Goal: Task Accomplishment & Management: Use online tool/utility

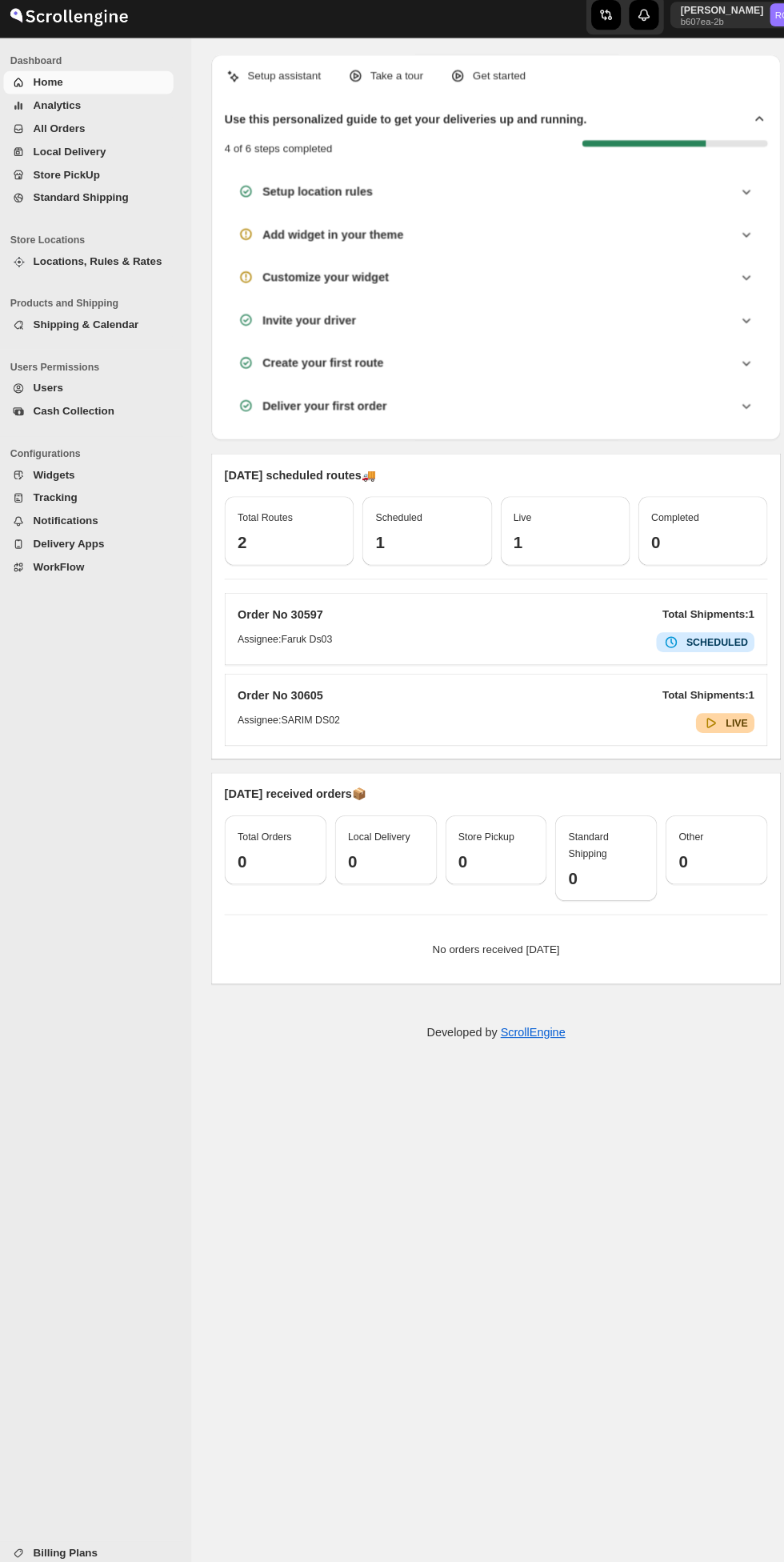
click at [82, 88] on span "Home" at bounding box center [105, 88] width 133 height 16
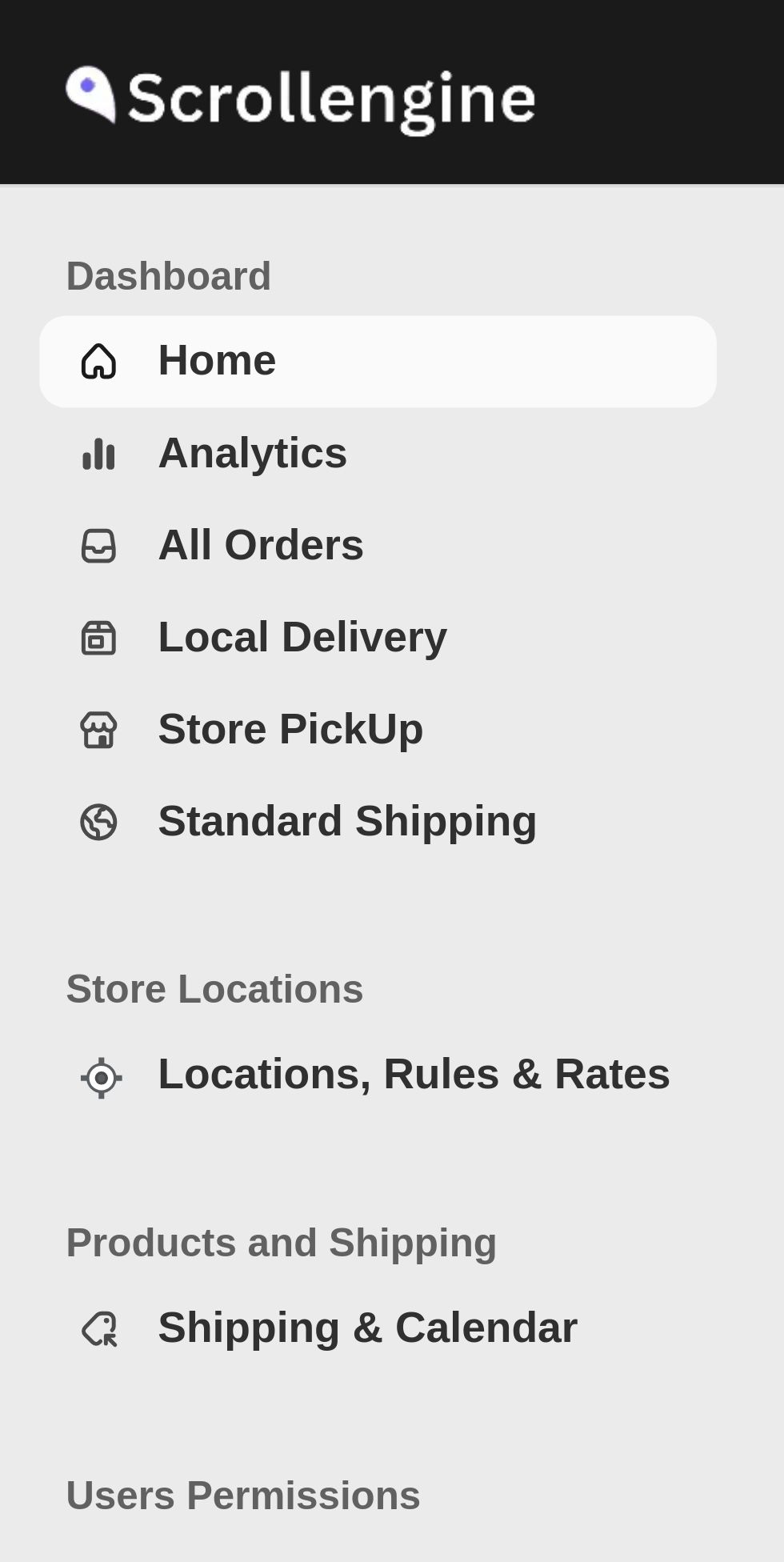
click at [76, 131] on span "All Orders" at bounding box center [64, 132] width 50 height 12
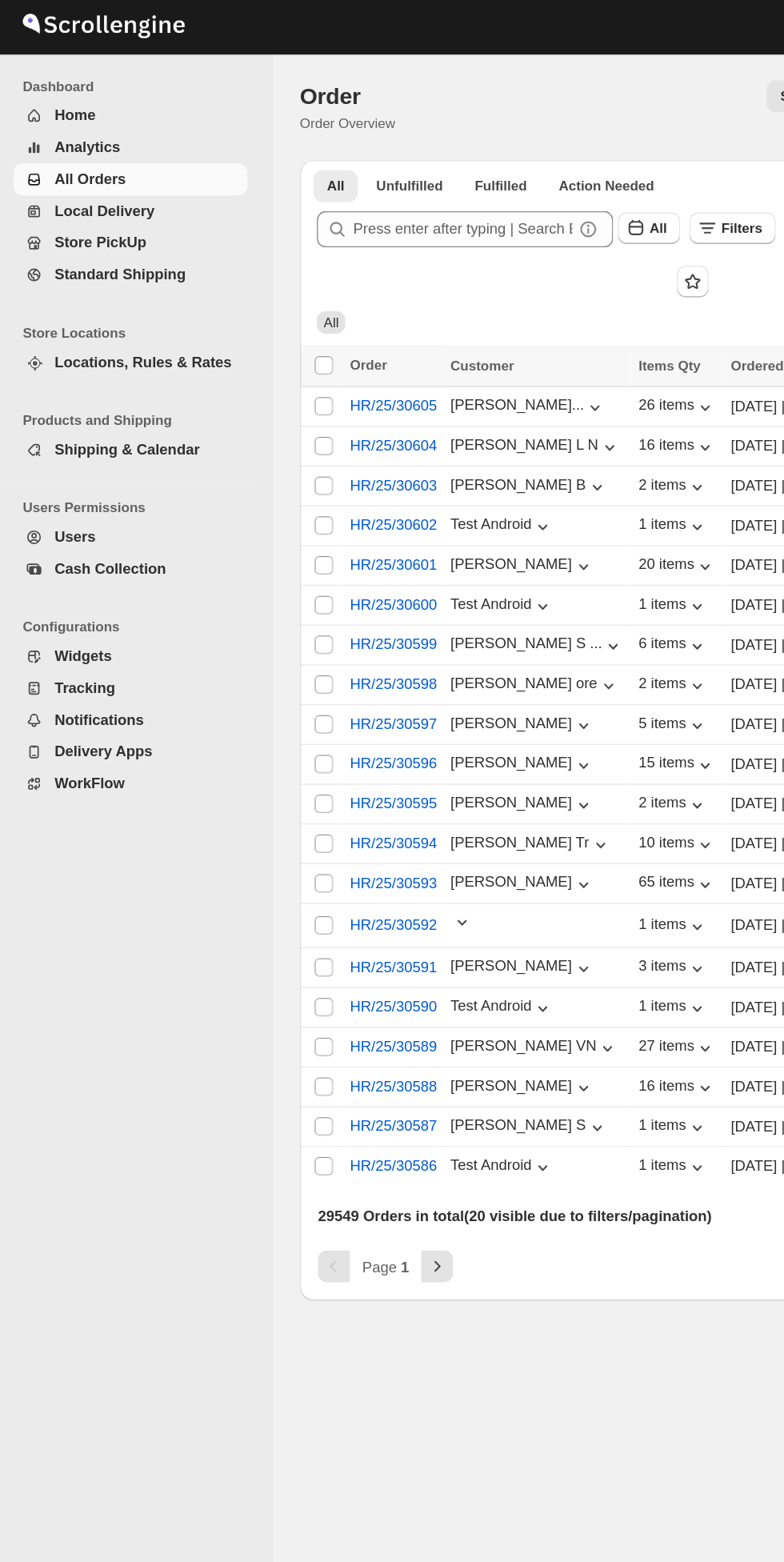
click at [86, 156] on span "Local Delivery" at bounding box center [73, 154] width 71 height 12
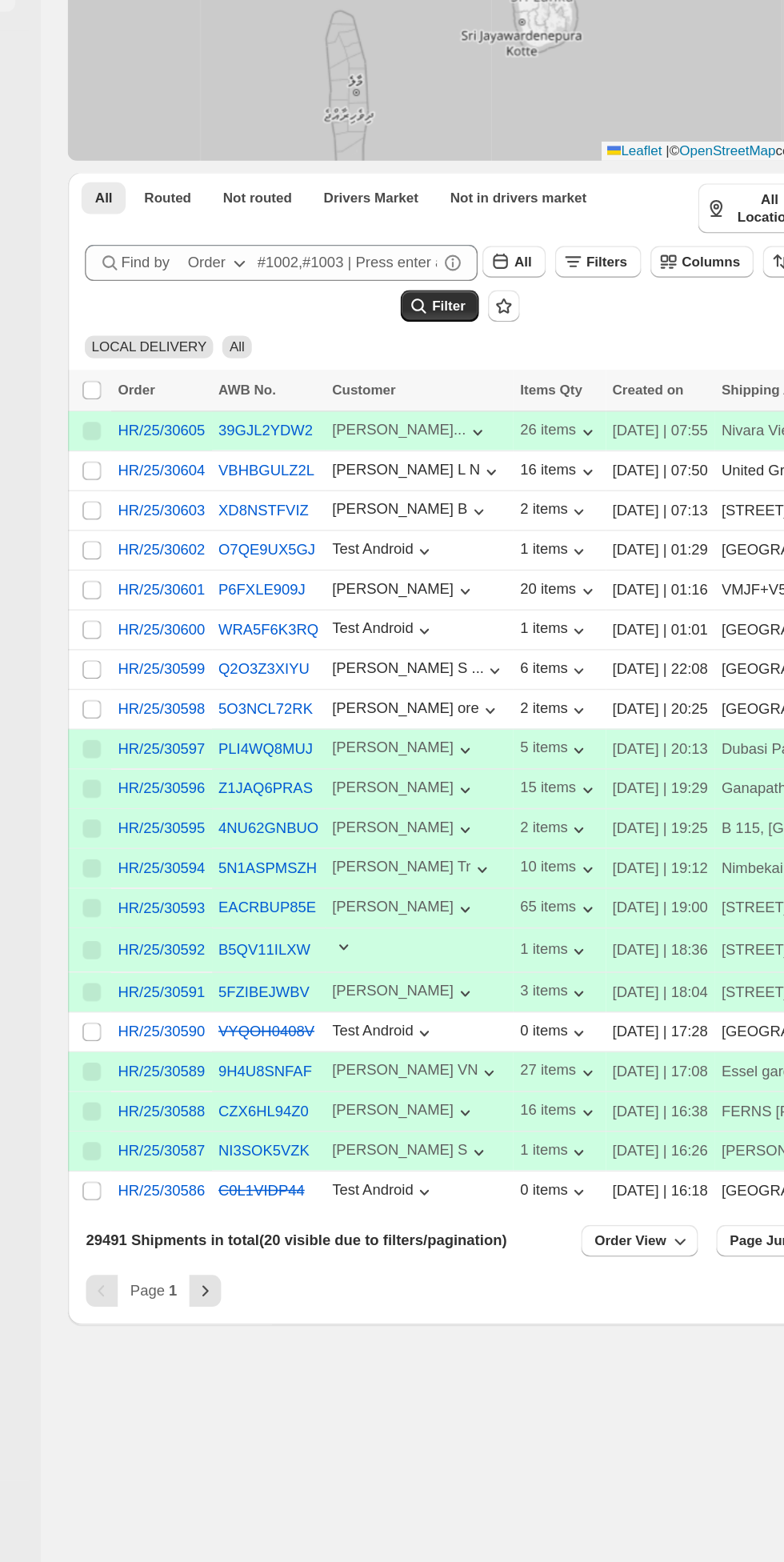
scroll to position [10, 0]
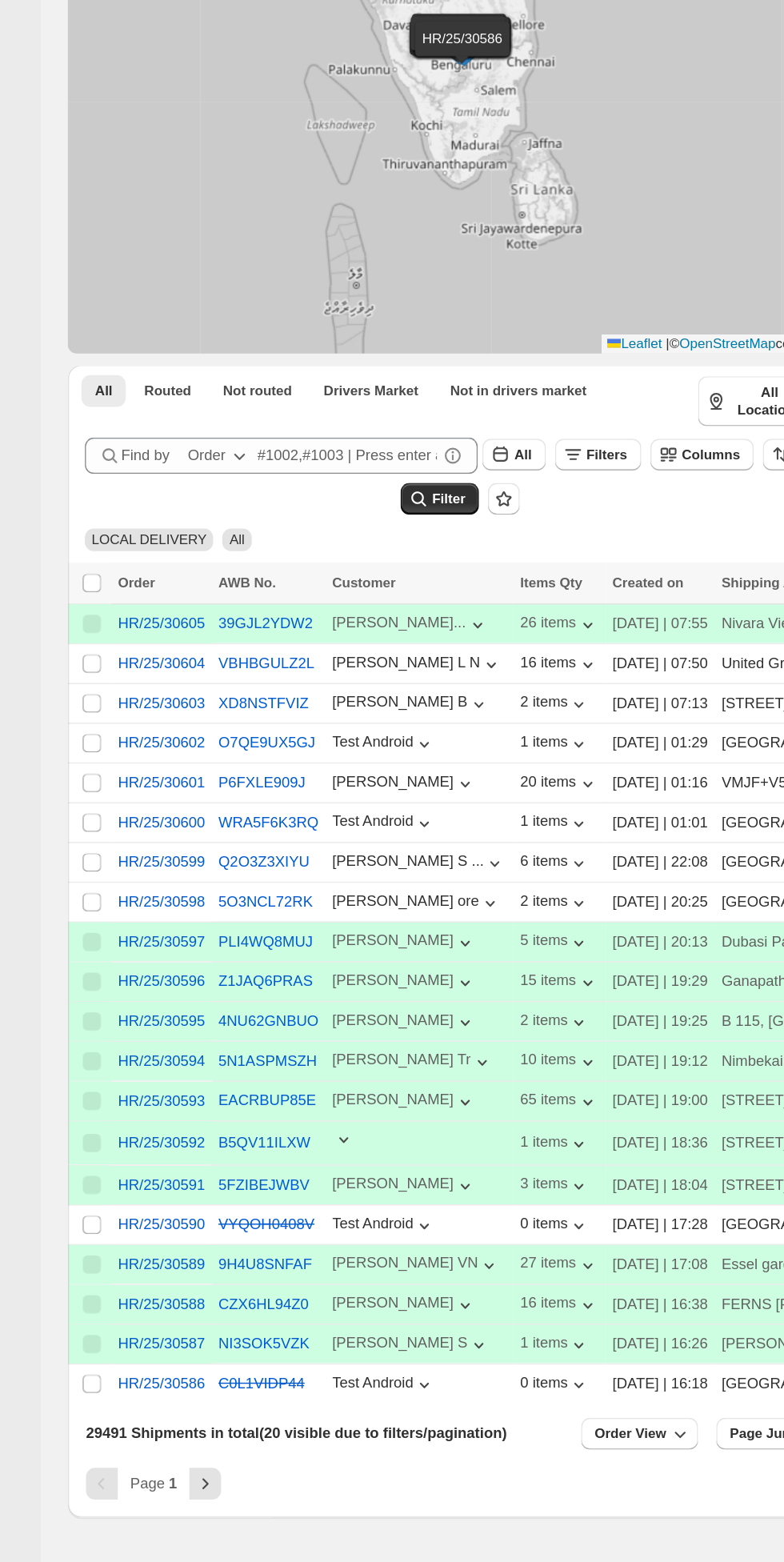
click at [229, 972] on input "Select shipment" at bounding box center [228, 965] width 13 height 13
checkbox input "true"
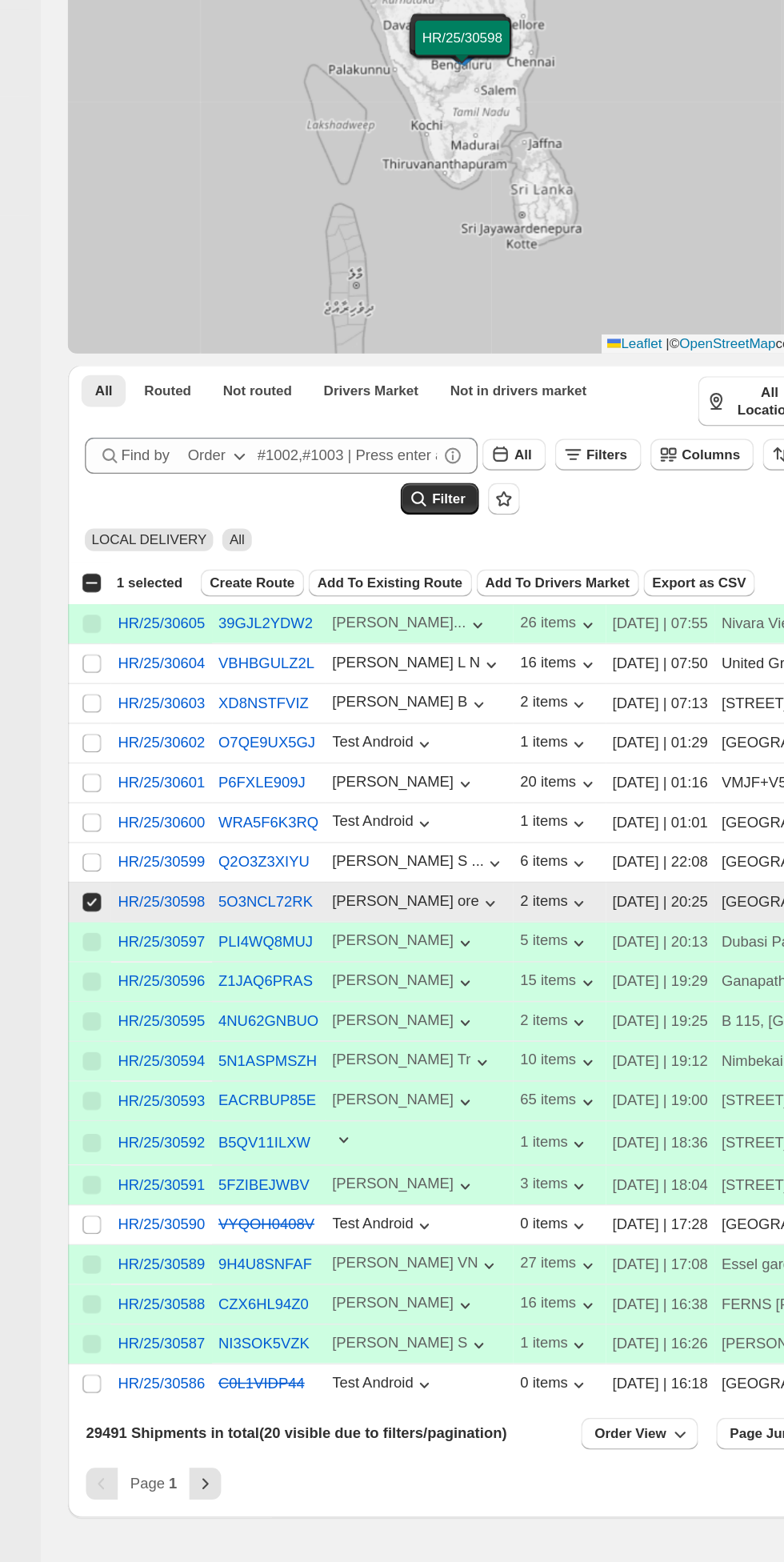
click at [347, 747] on span "Create Route" at bounding box center [340, 741] width 60 height 13
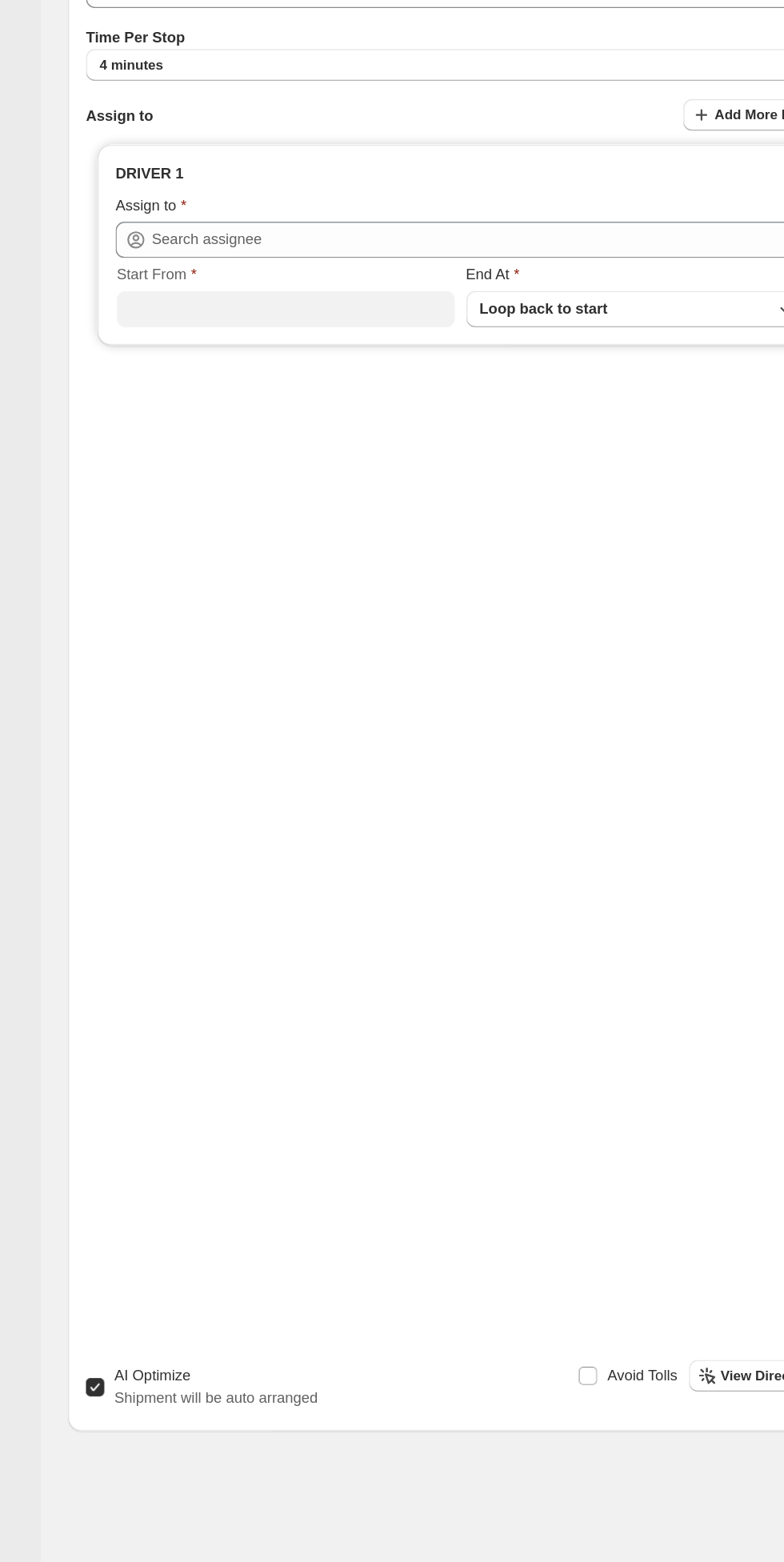
type input "DS01 [GEOGRAPHIC_DATA]"
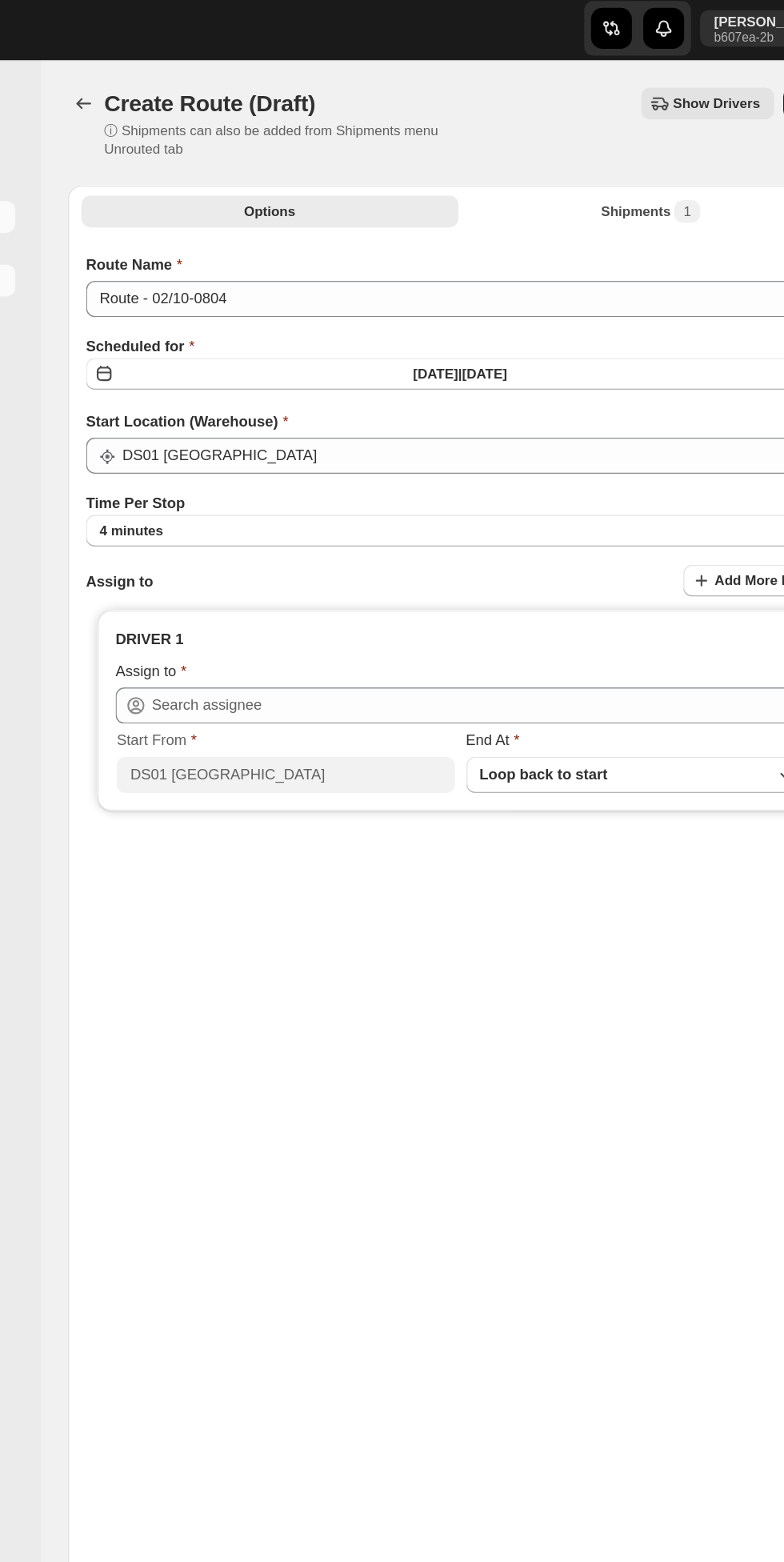
click at [354, 369] on button "4 minutes" at bounding box center [487, 375] width 527 height 22
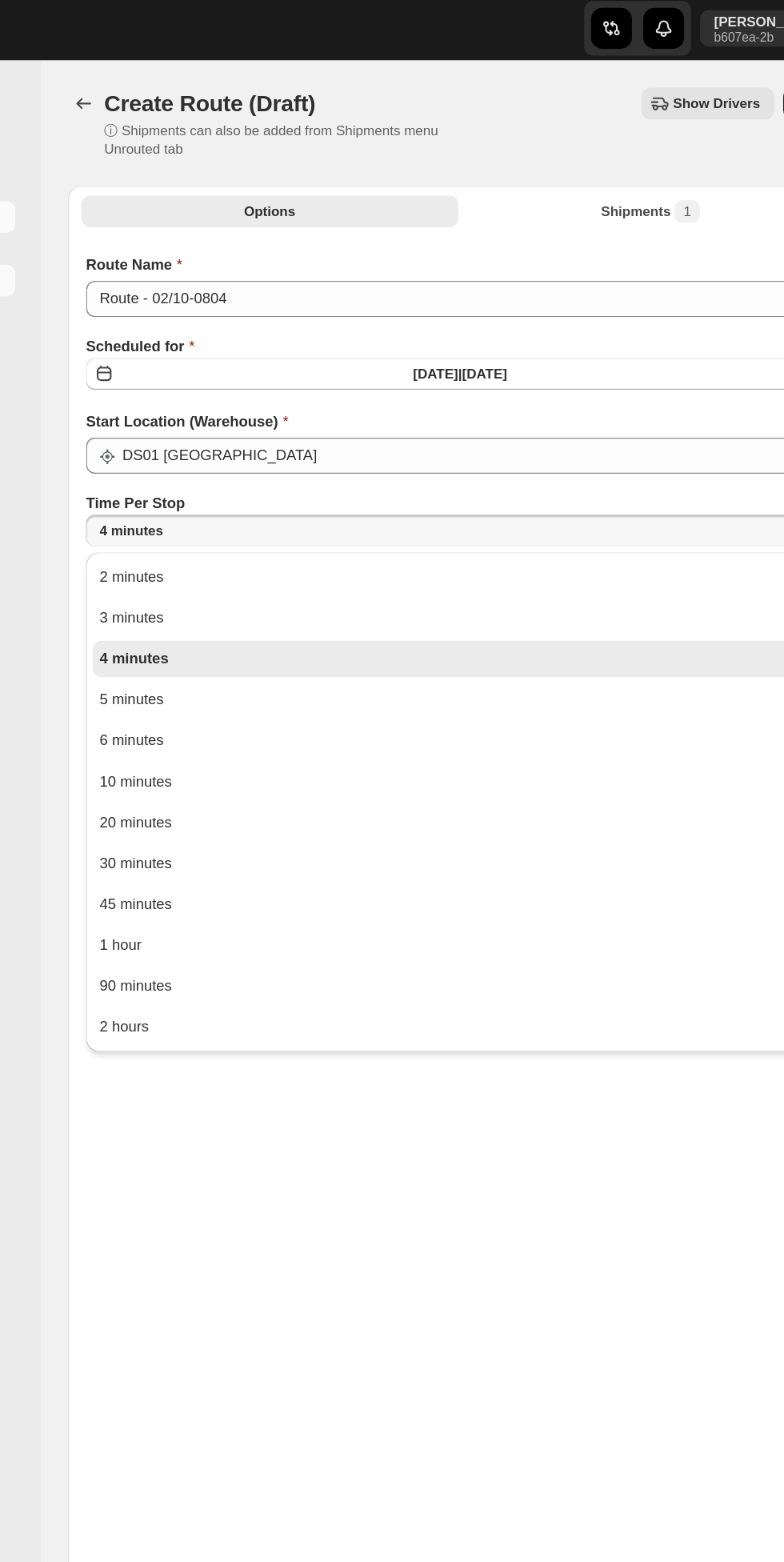
click at [298, 555] on button "10 minutes" at bounding box center [487, 553] width 518 height 26
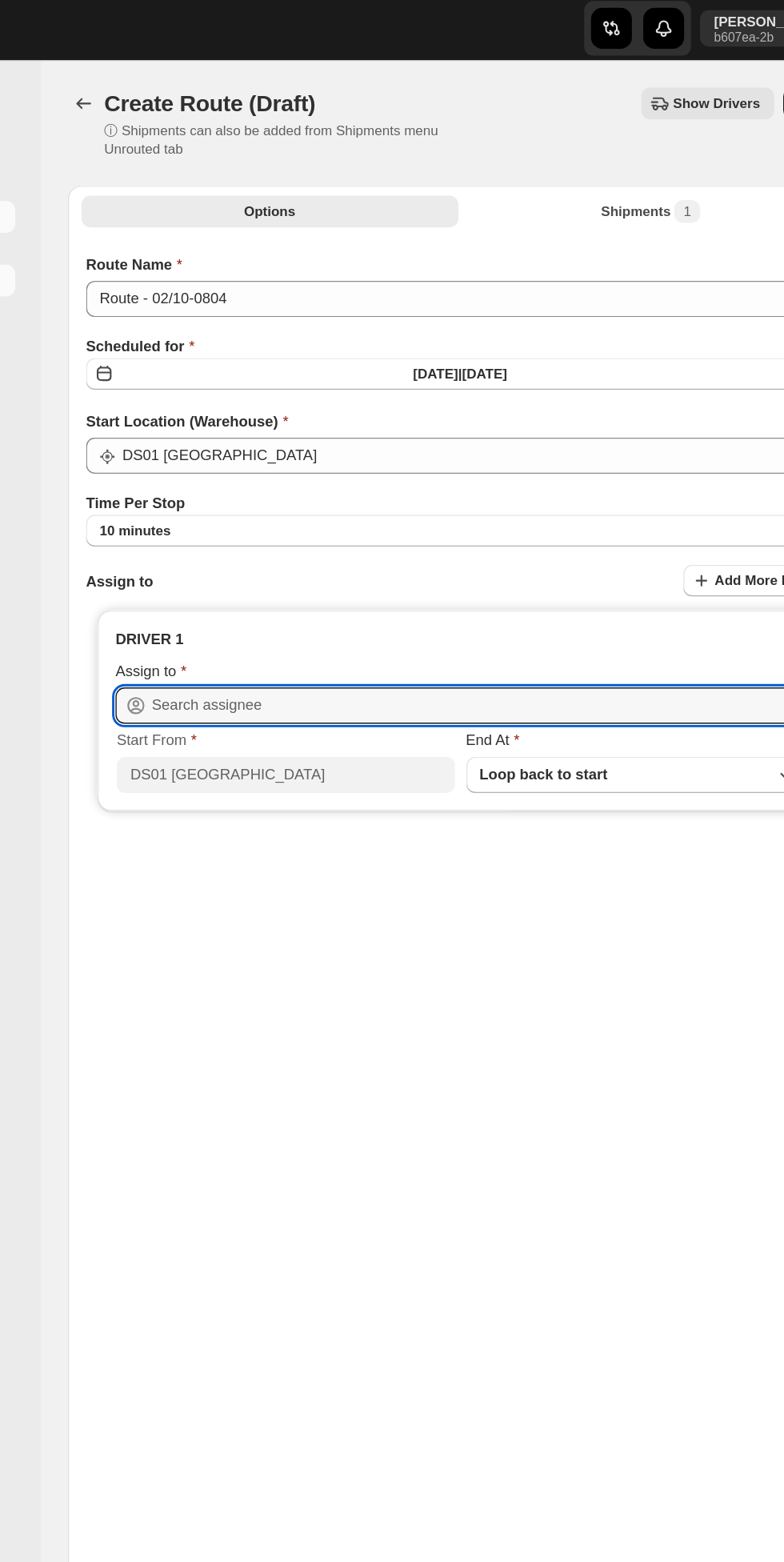
click at [355, 496] on input "text" at bounding box center [500, 499] width 460 height 26
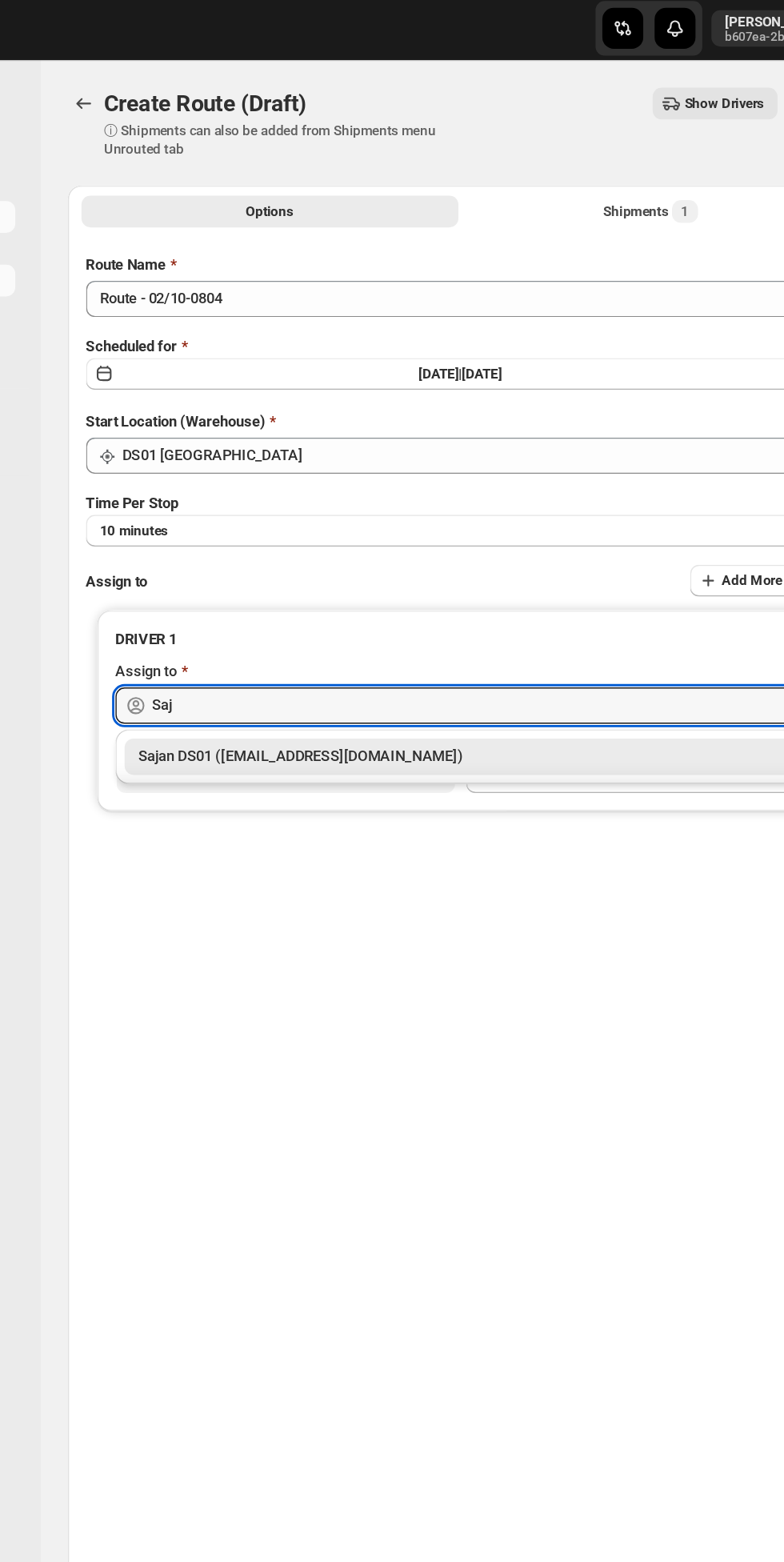
click at [423, 534] on div "Sajan DS01 (lofadat883@coderdir.com)" at bounding box center [487, 535] width 453 height 16
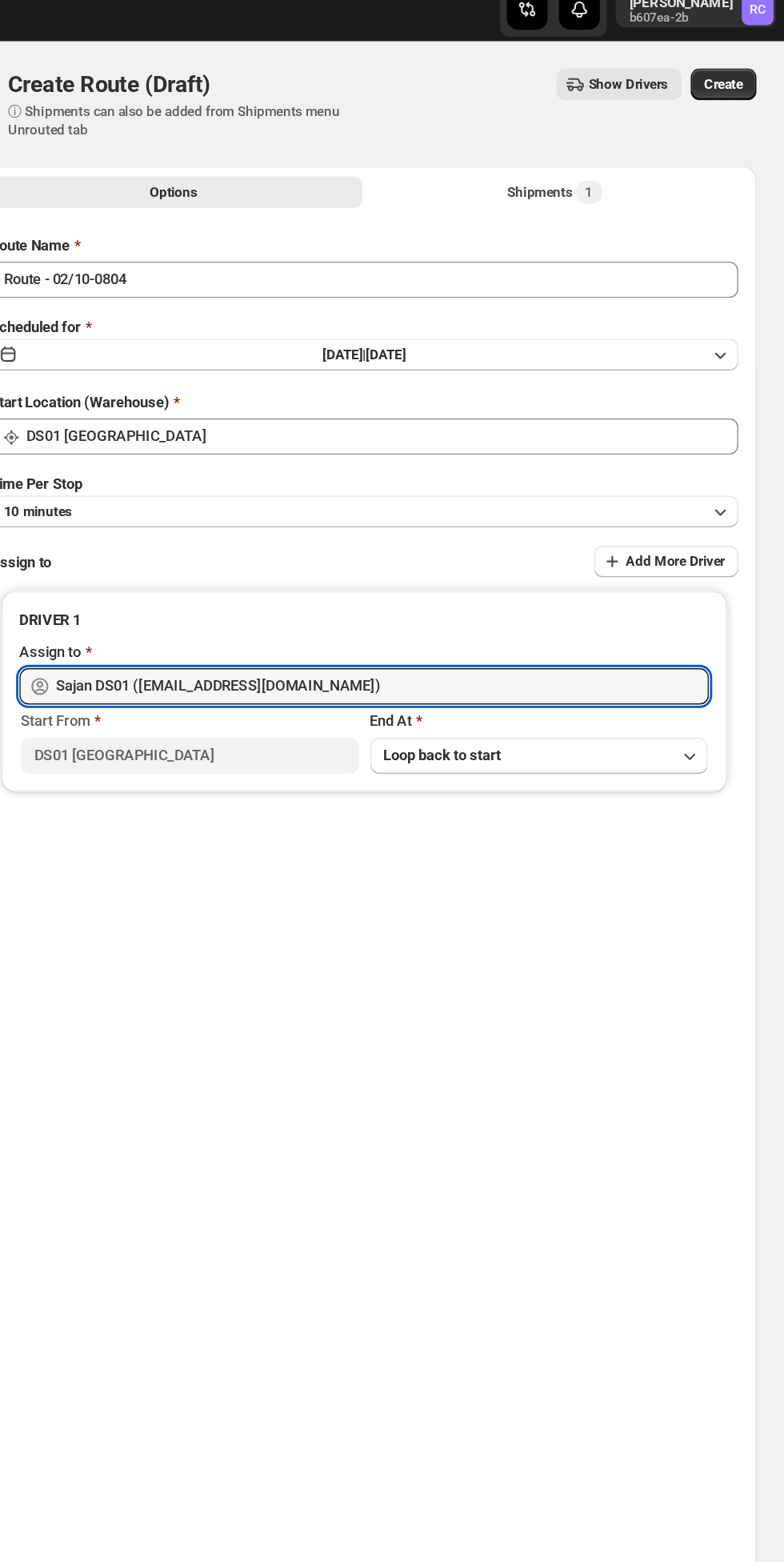
type input "Sajan DS01 (lofadat883@coderdir.com)"
click at [743, 78] on span "Create" at bounding box center [741, 75] width 27 height 13
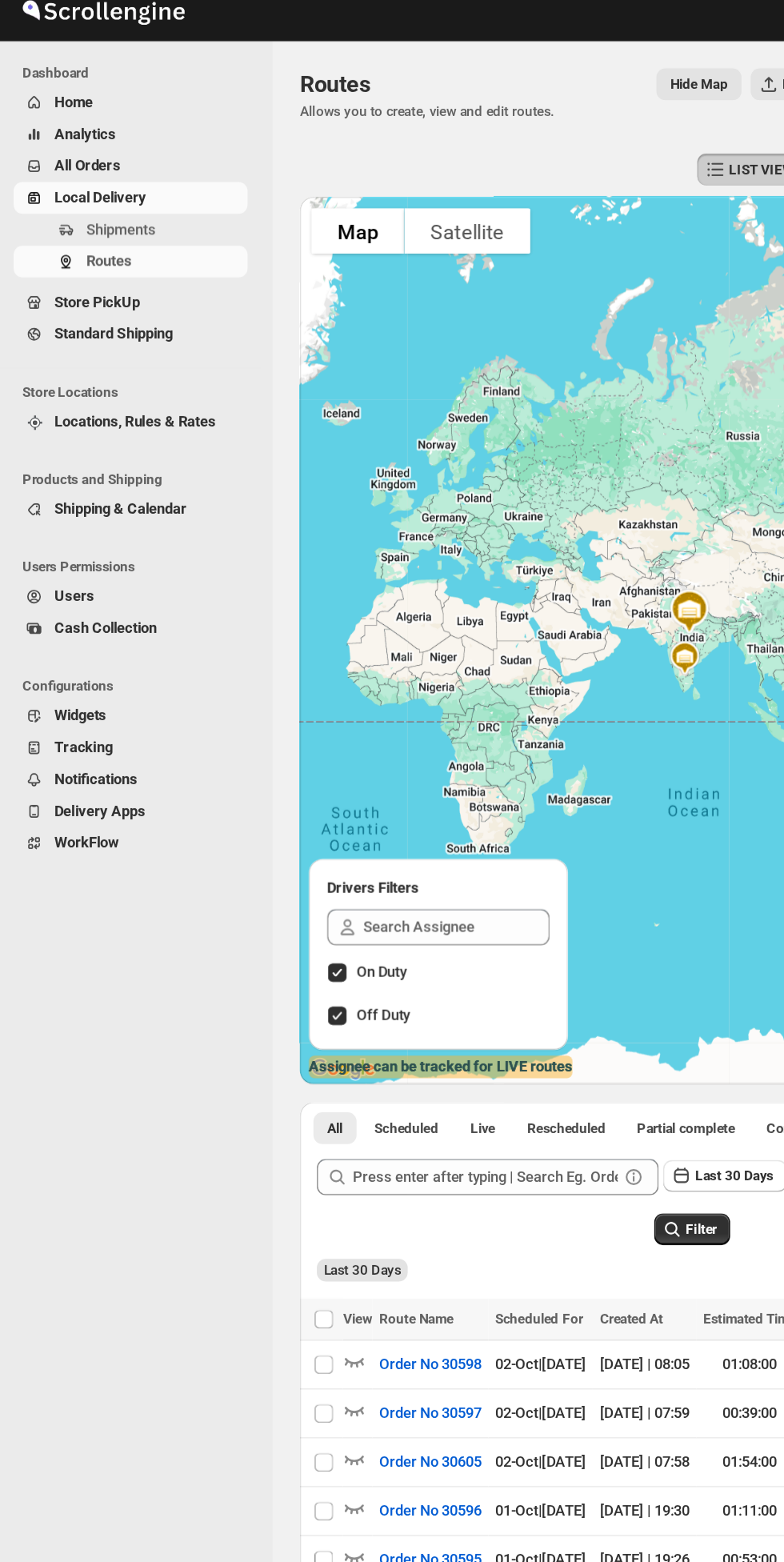
click at [110, 157] on span "Local Delivery" at bounding box center [105, 155] width 133 height 16
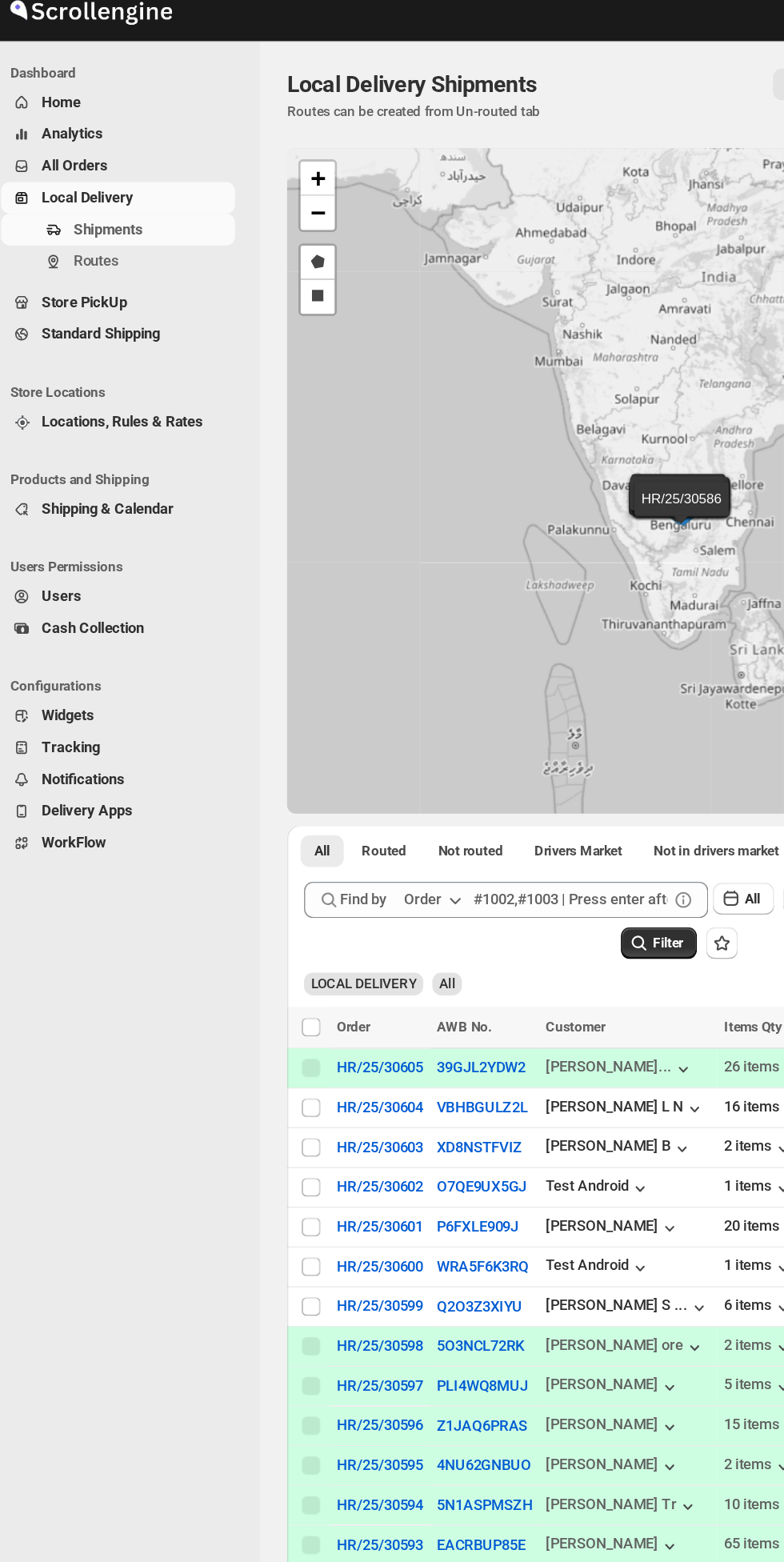
click at [232, 831] on input "Select shipment" at bounding box center [228, 824] width 13 height 13
checkbox input "true"
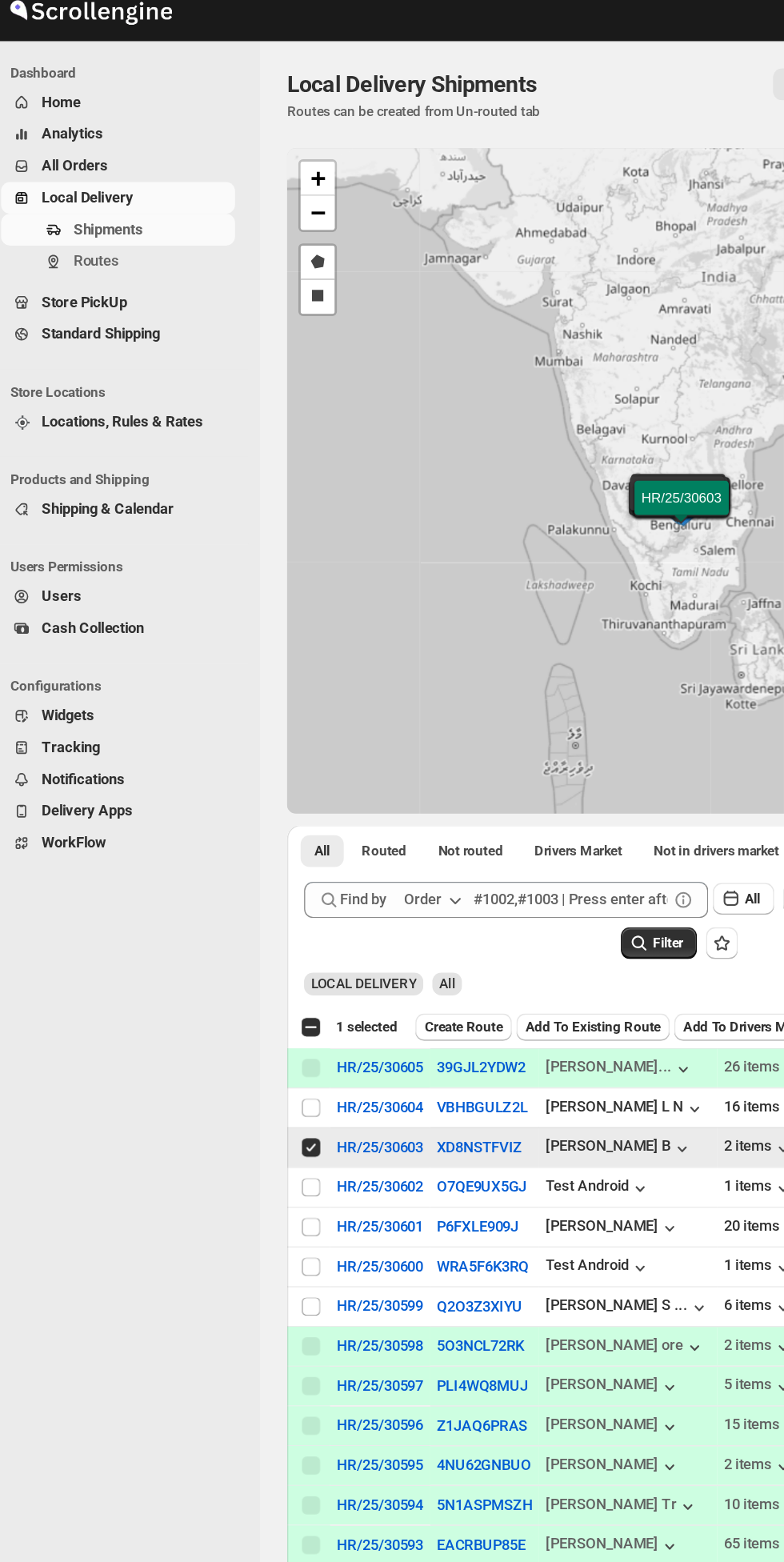
click at [329, 746] on span "Create Route" at bounding box center [336, 739] width 56 height 13
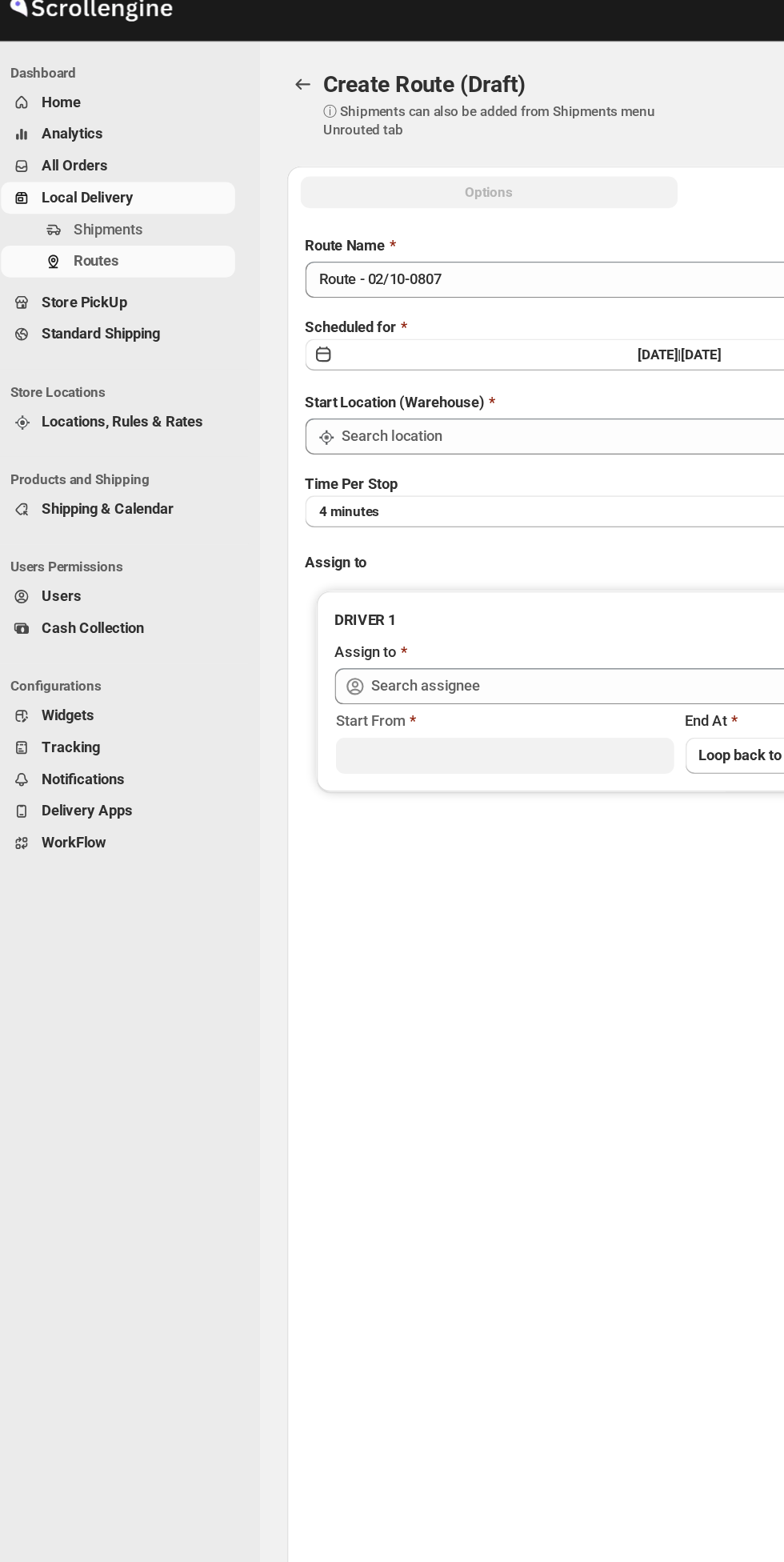
type input "DS01 [GEOGRAPHIC_DATA]"
click at [349, 375] on button "4 minutes" at bounding box center [487, 375] width 527 height 22
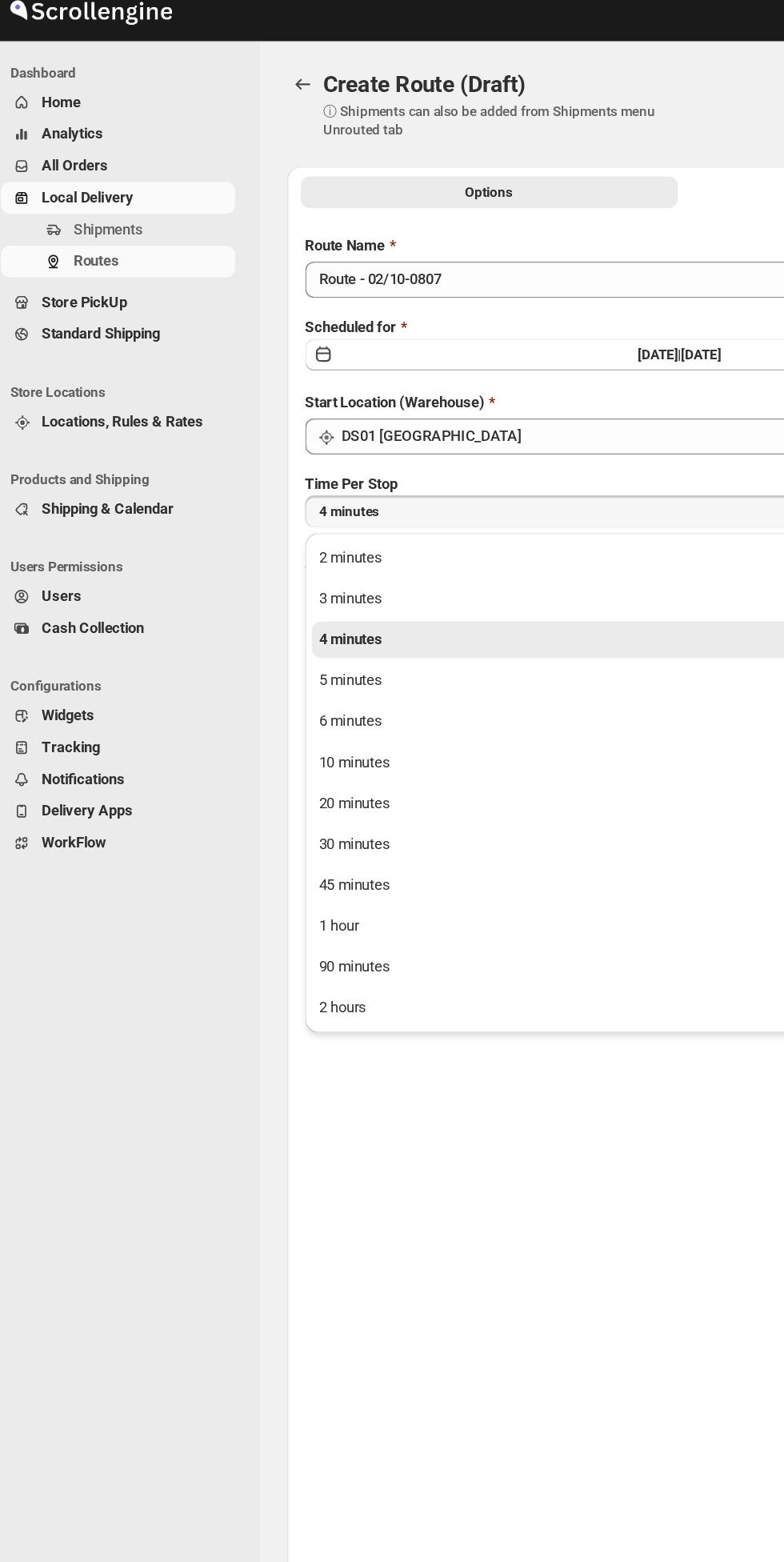
click at [288, 557] on button "10 minutes" at bounding box center [487, 553] width 518 height 26
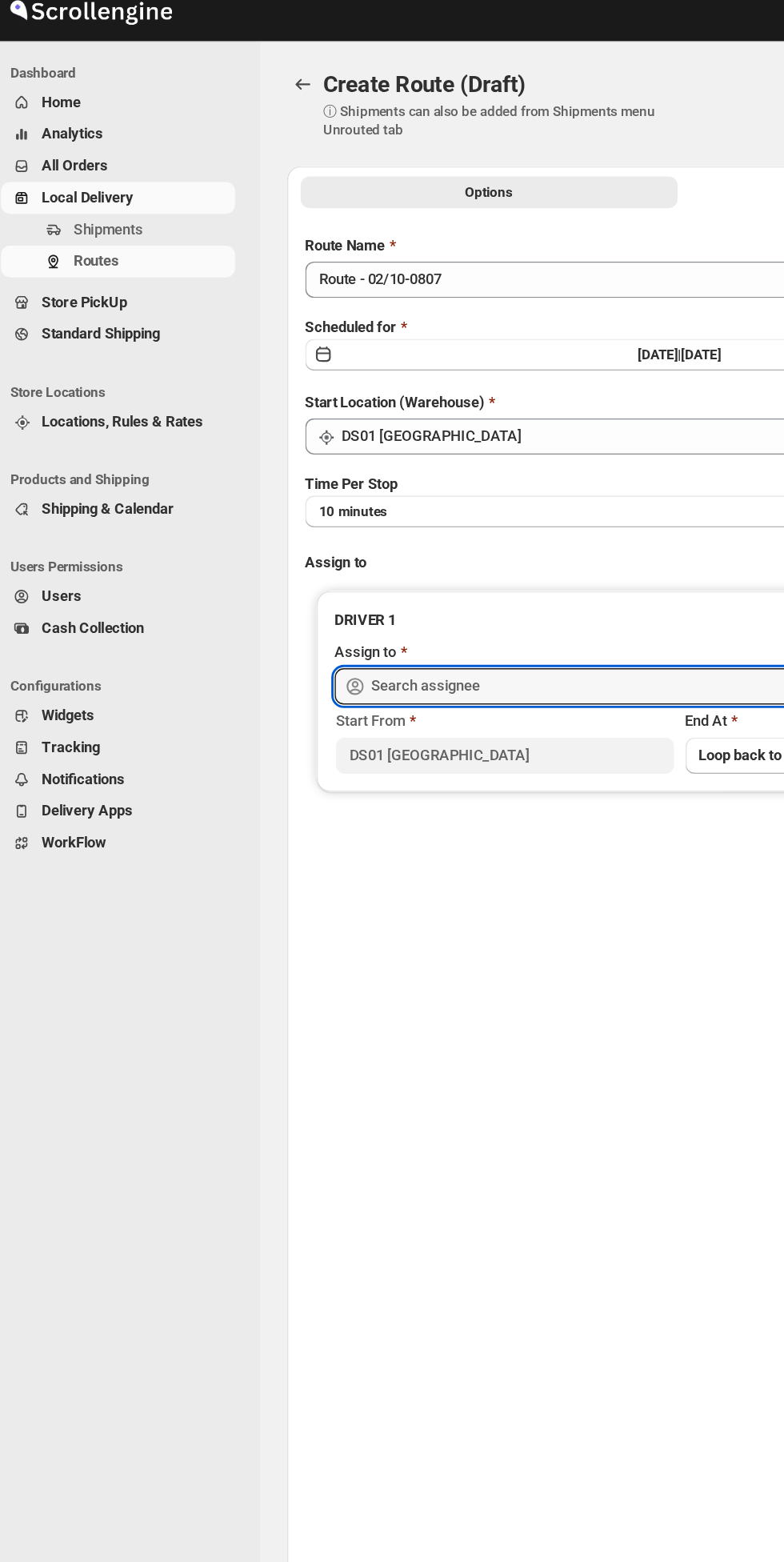
click at [335, 498] on input "text" at bounding box center [500, 499] width 460 height 26
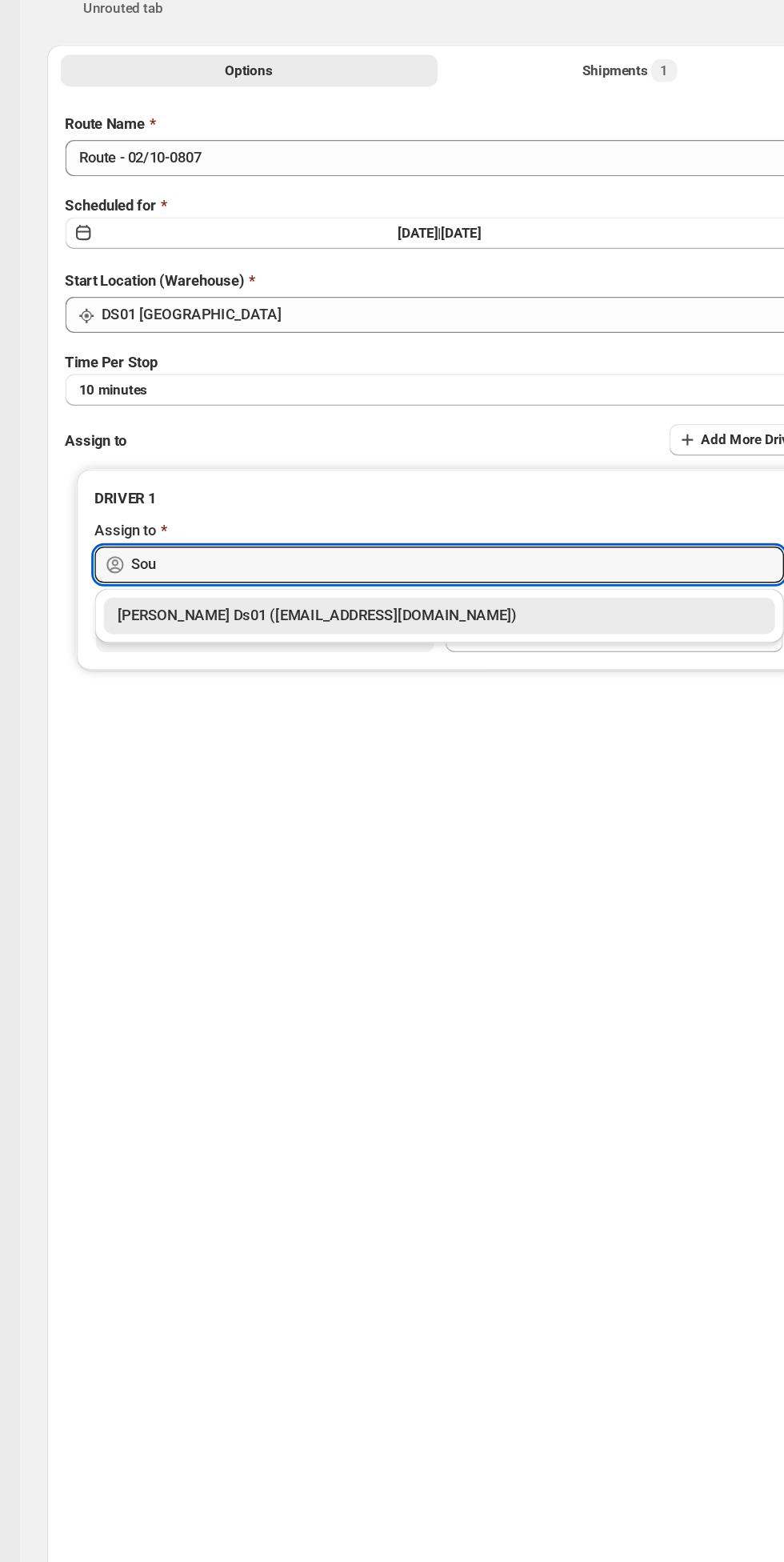
click at [400, 534] on div "Sourab Ghosh Ds01 (xadira4890@asimarif.com)" at bounding box center [487, 535] width 453 height 16
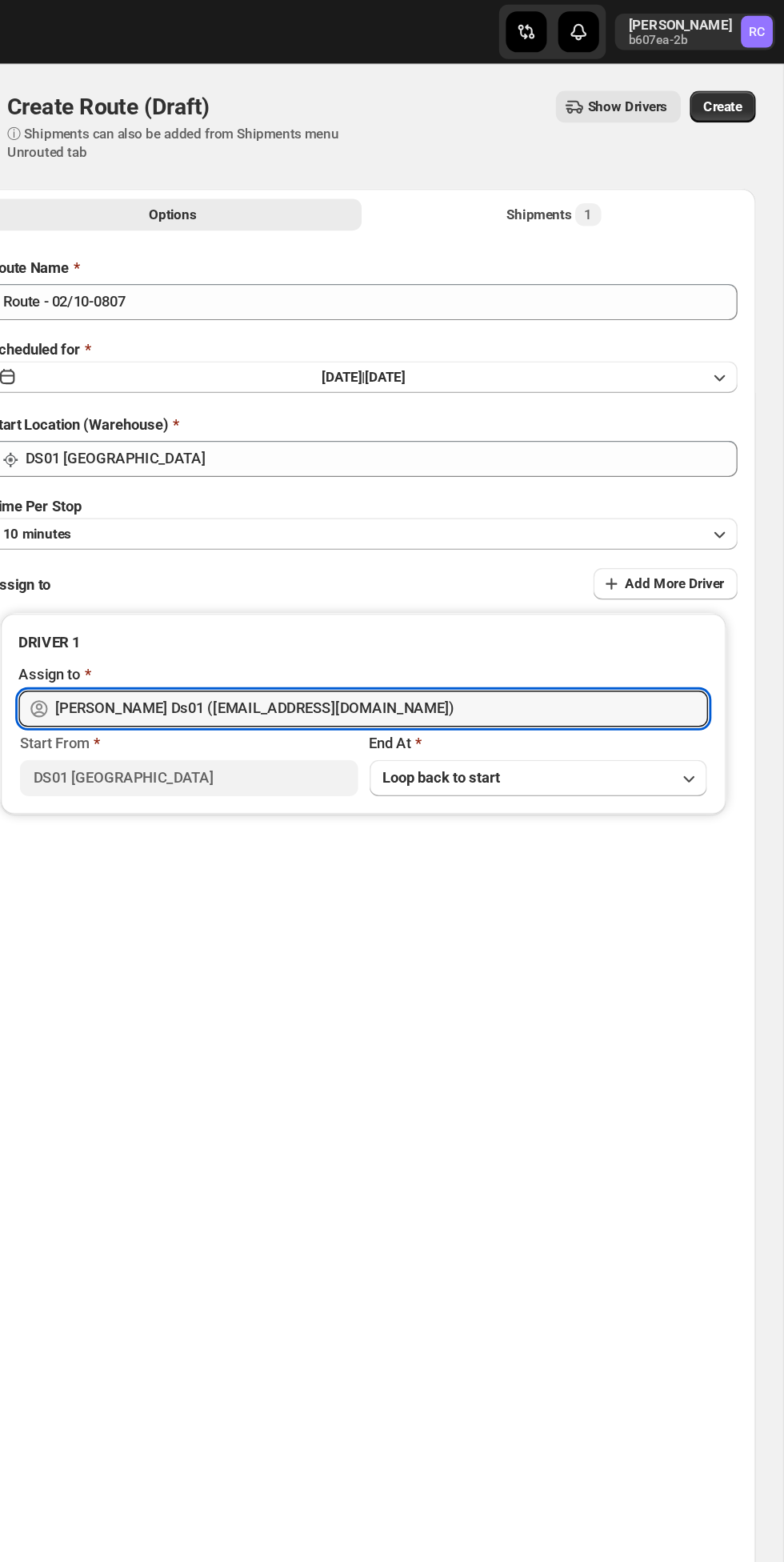
type input "Sourab Ghosh Ds01 (xadira4890@asimarif.com)"
click at [742, 79] on span "Create" at bounding box center [741, 75] width 27 height 13
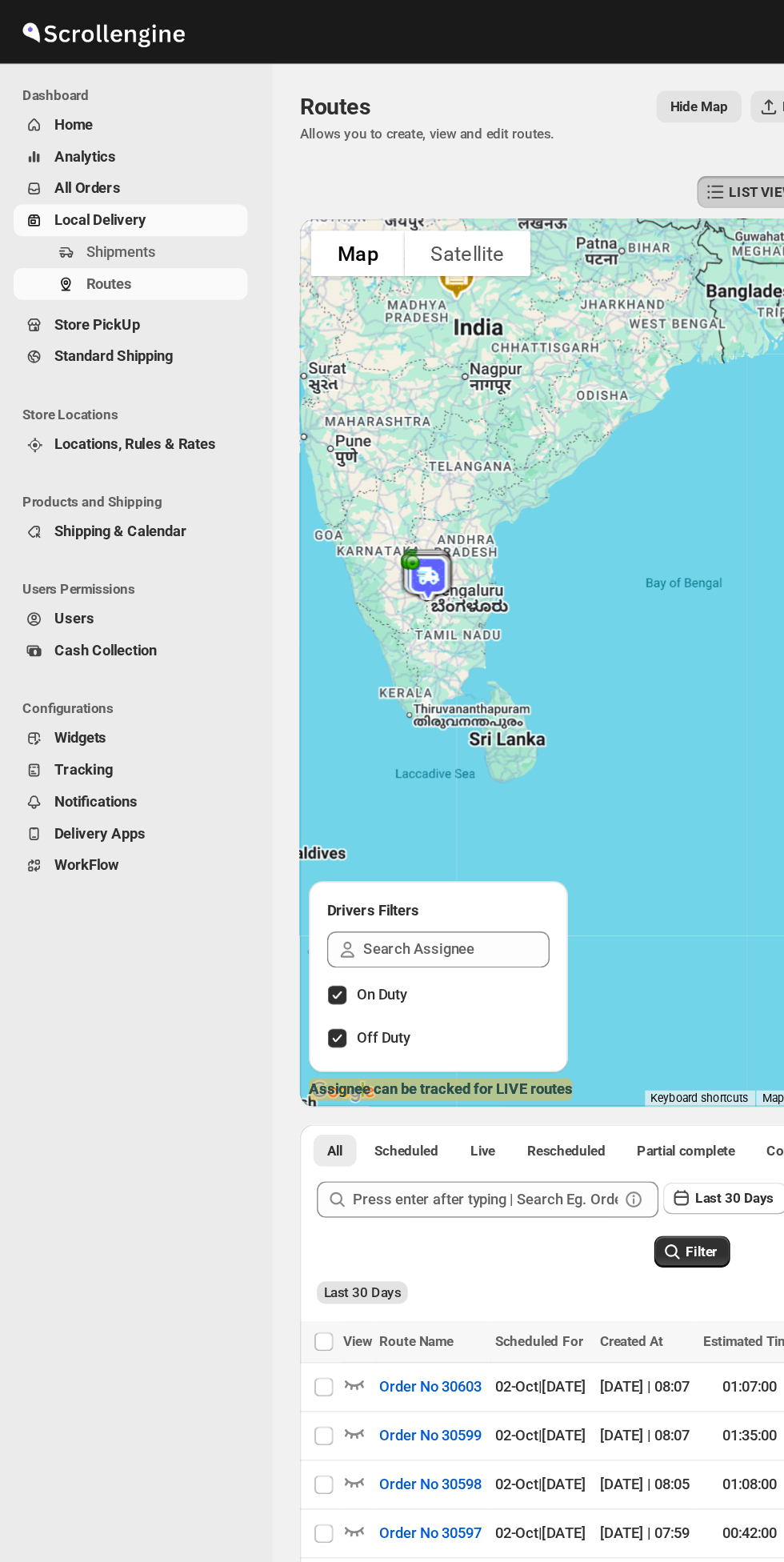
click at [99, 172] on span "Shipments" at bounding box center [85, 177] width 48 height 12
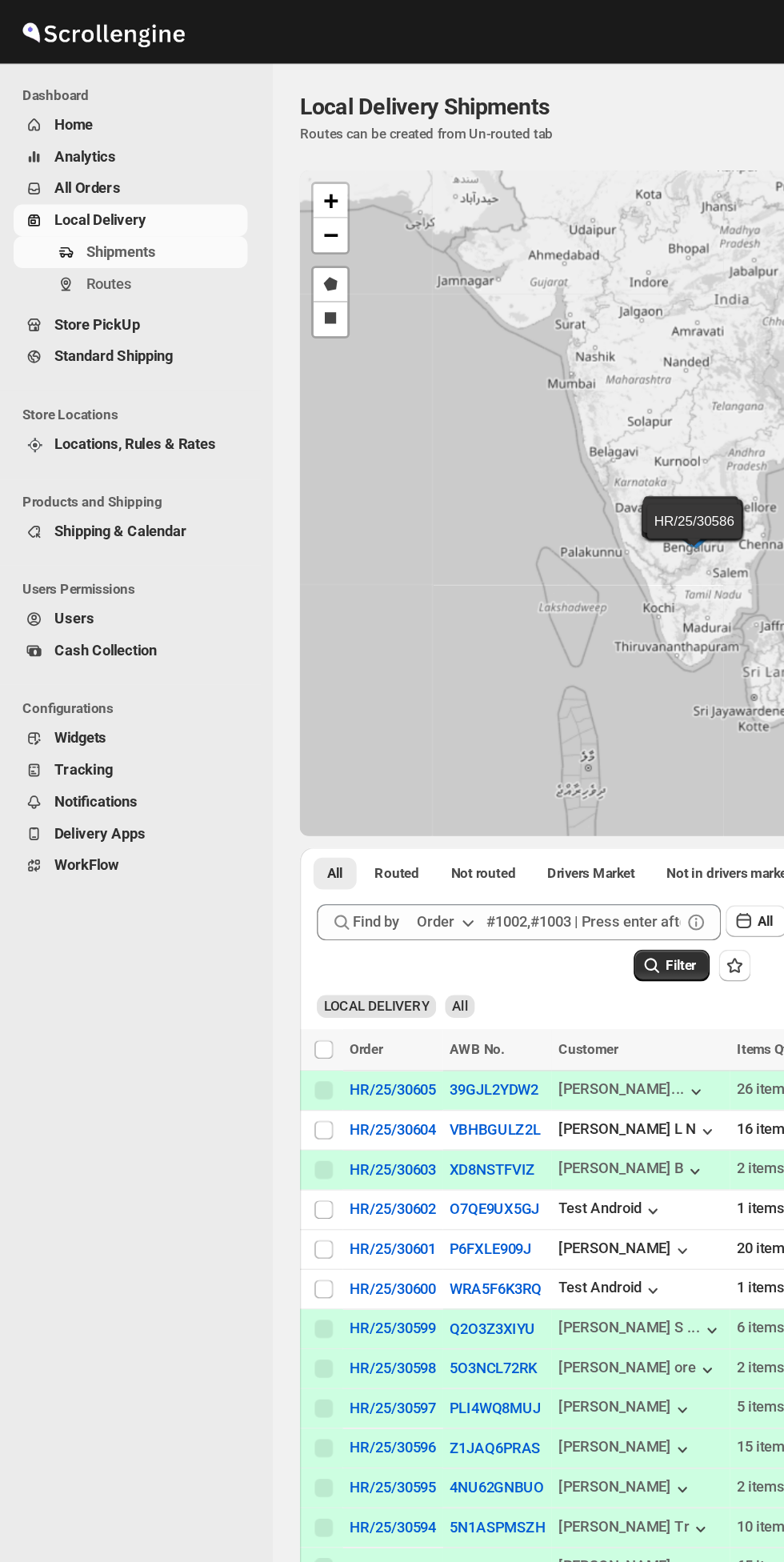
click at [233, 886] on input "Select shipment" at bounding box center [228, 880] width 13 height 13
checkbox input "true"
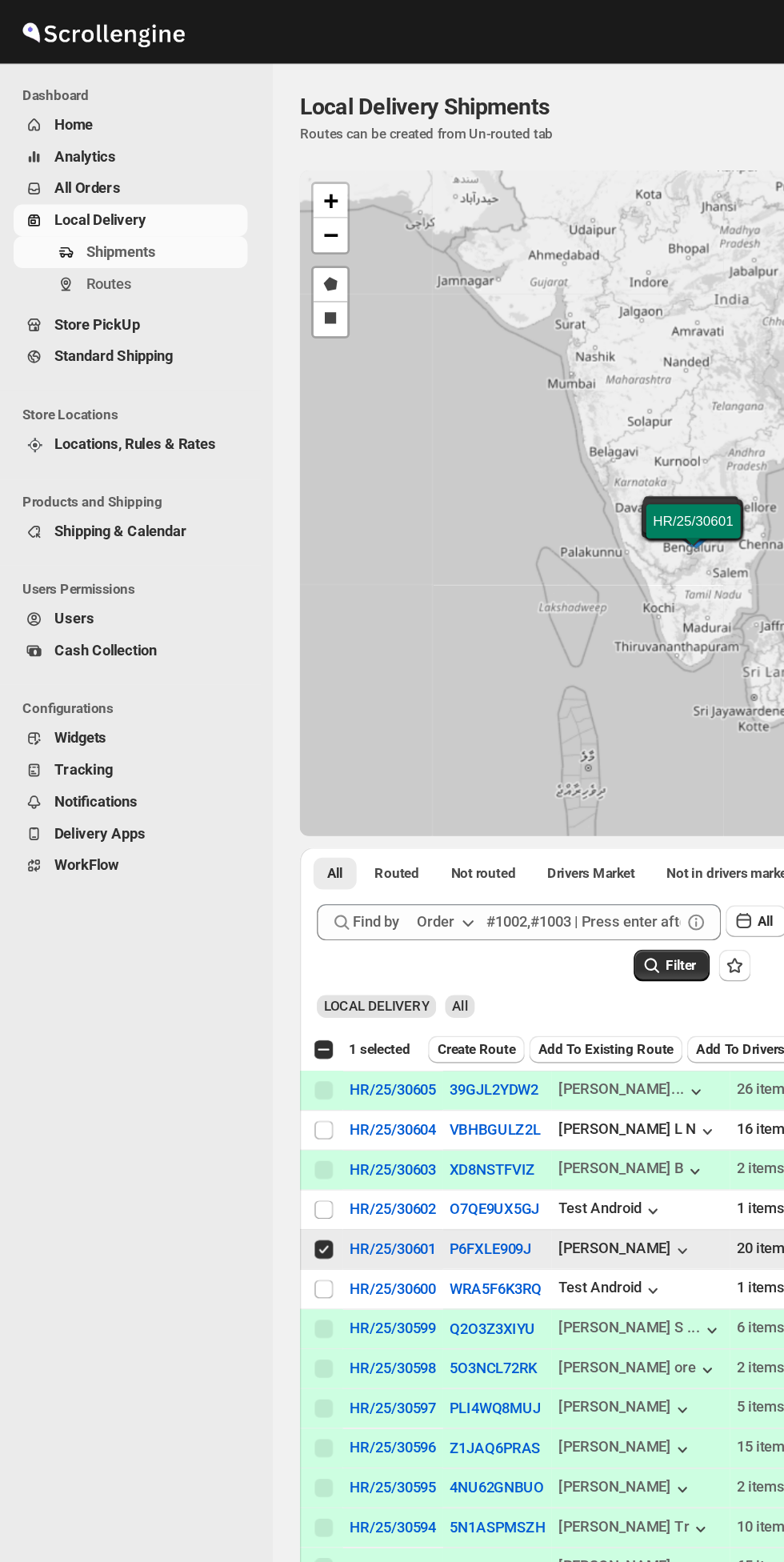
click at [340, 746] on span "Create Route" at bounding box center [336, 739] width 56 height 13
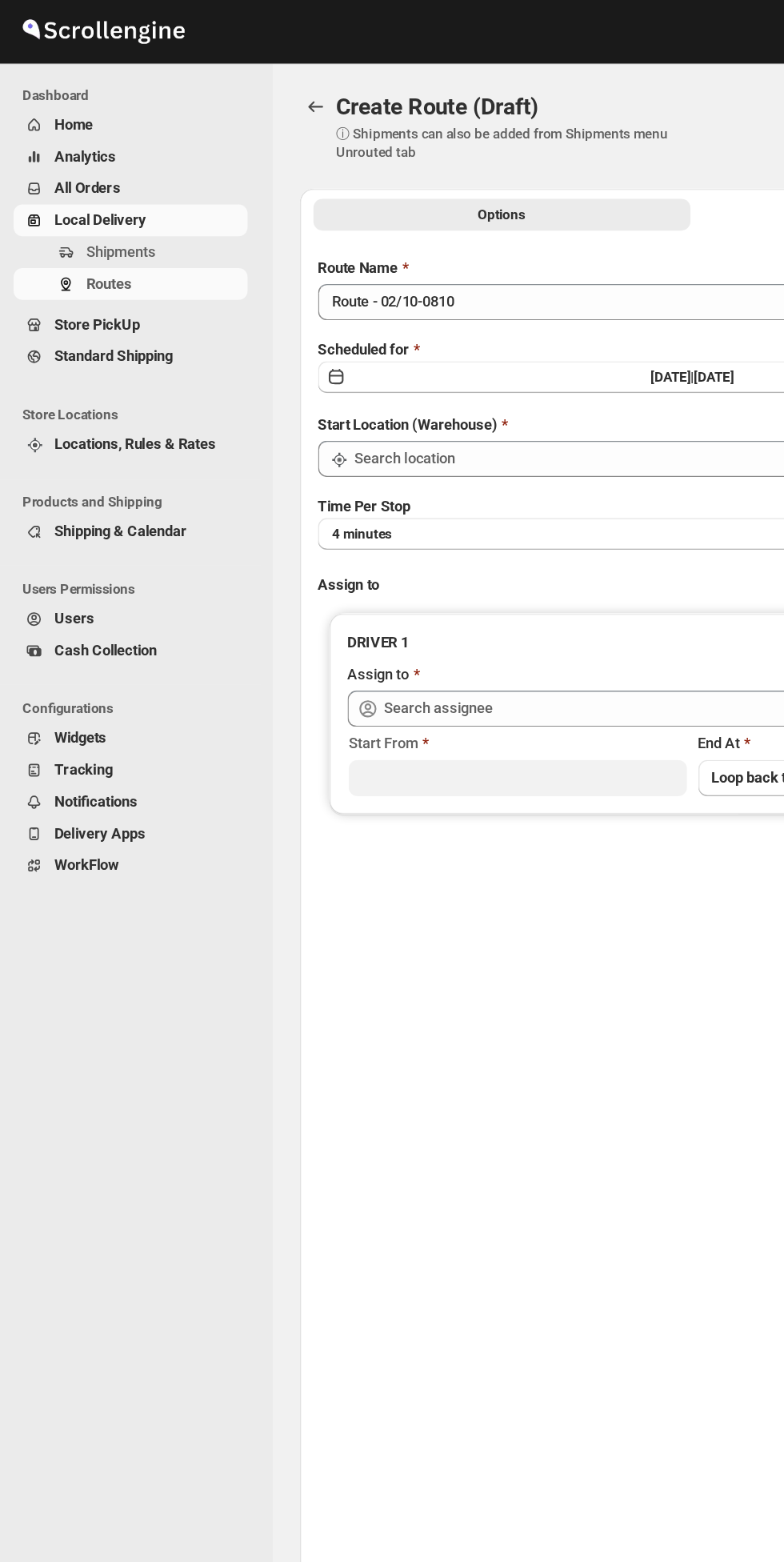
type input "DS01 [GEOGRAPHIC_DATA]"
click at [345, 378] on button "4 minutes" at bounding box center [487, 375] width 527 height 22
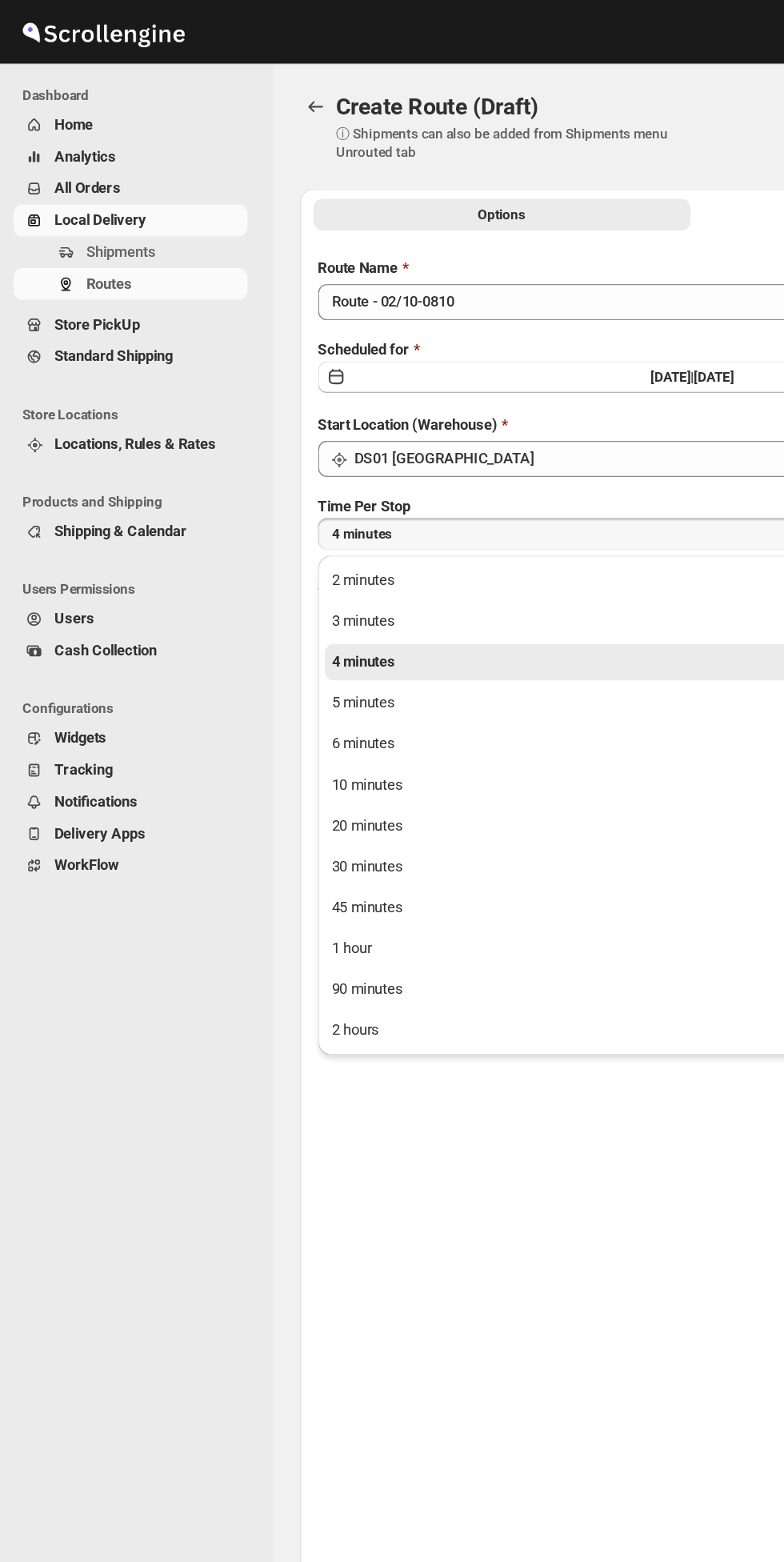
click at [296, 555] on button "10 minutes" at bounding box center [487, 553] width 518 height 26
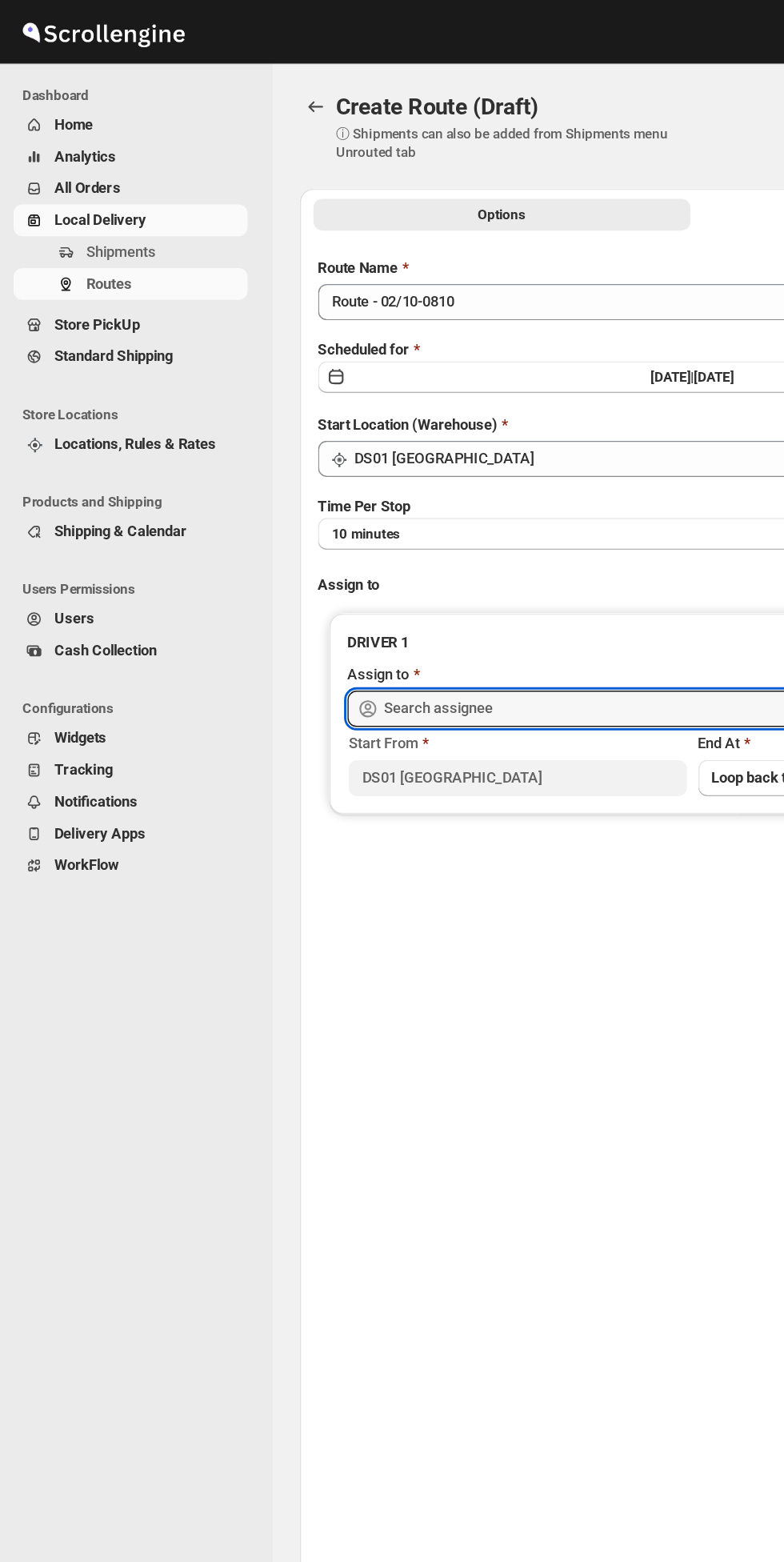
click at [361, 505] on input "text" at bounding box center [500, 499] width 460 height 26
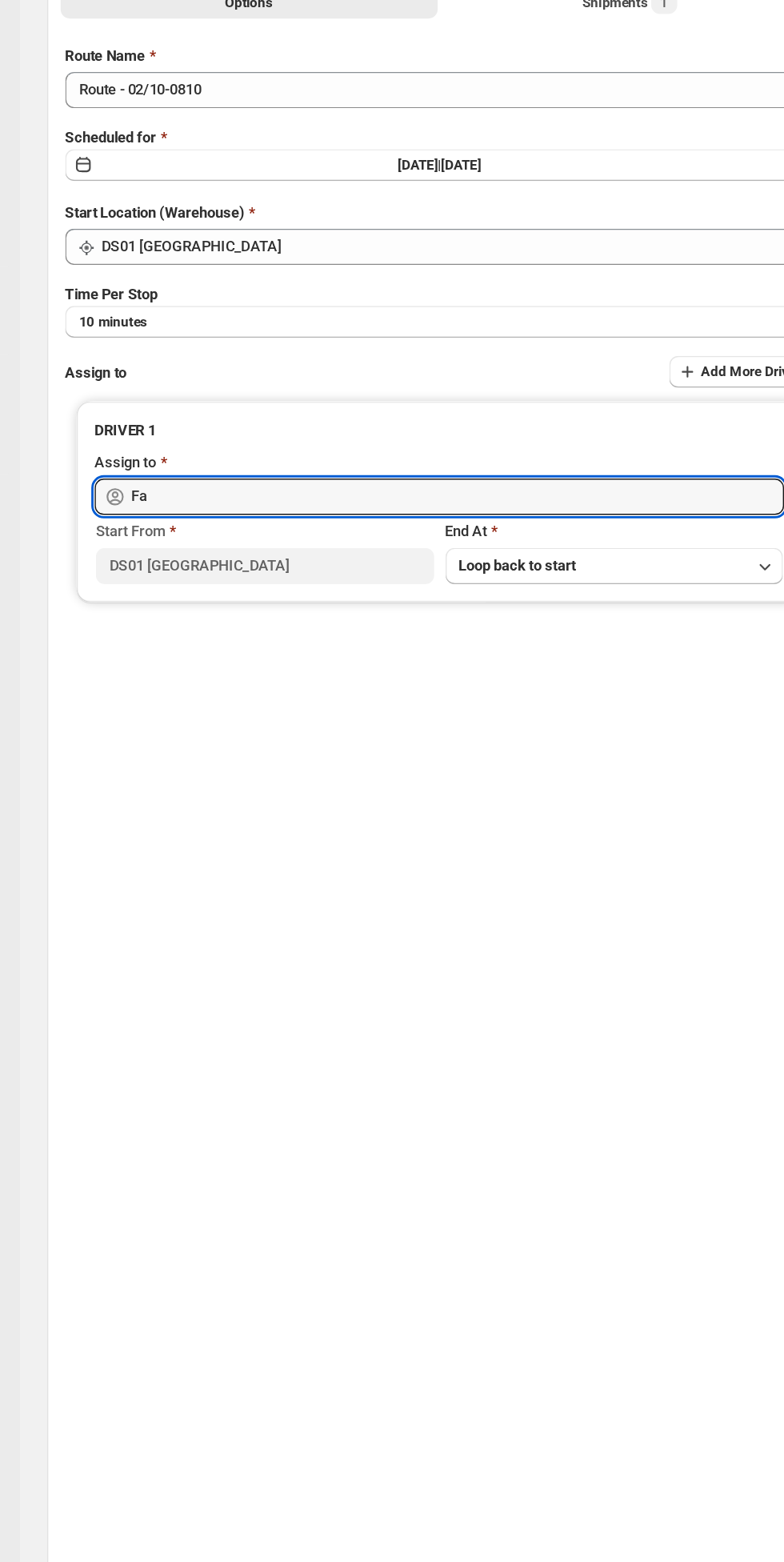
type input "F"
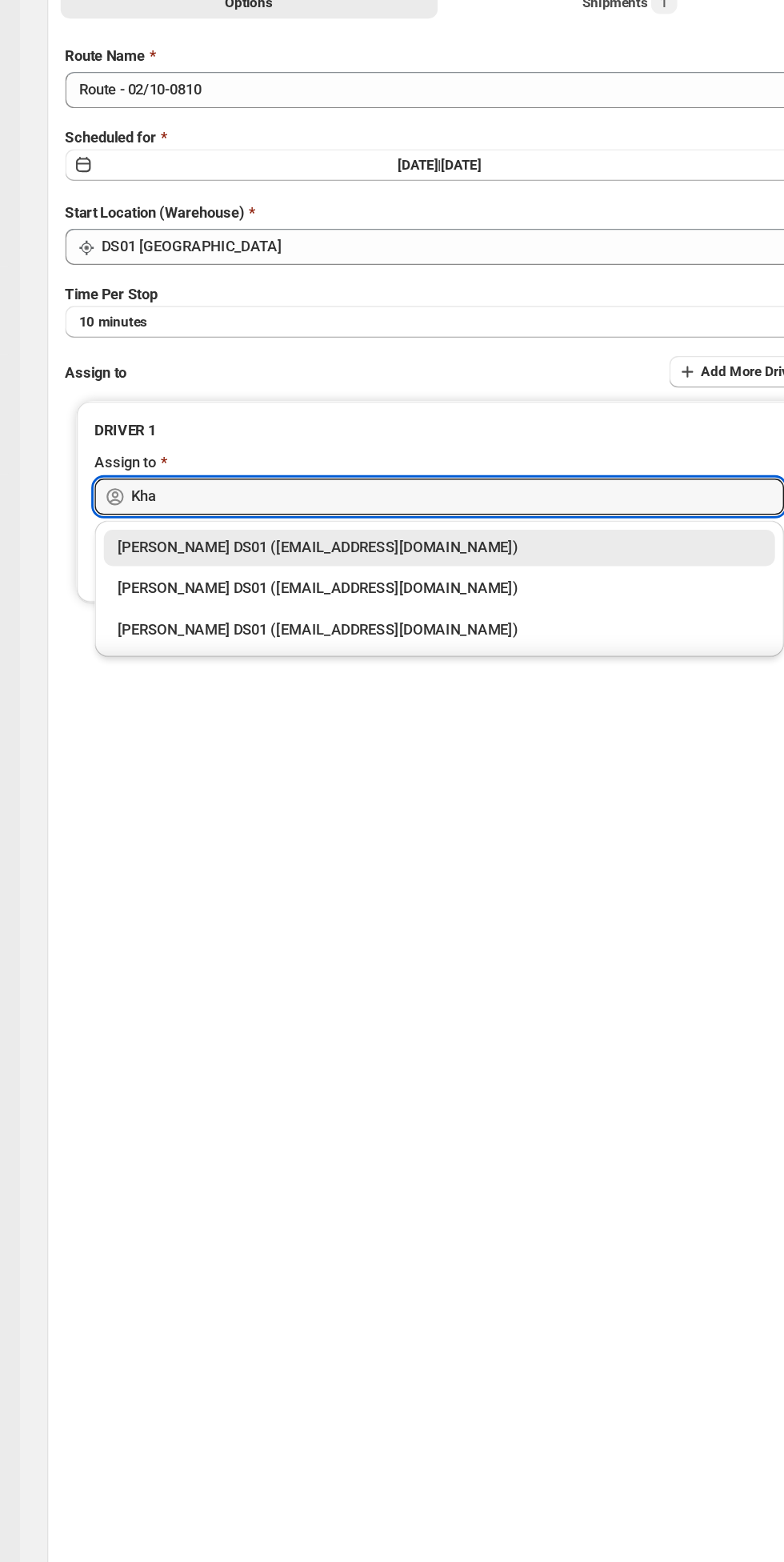
click at [422, 593] on div "Faijal Khan DS01 (tadij98822@cspaus.com)" at bounding box center [487, 593] width 453 height 16
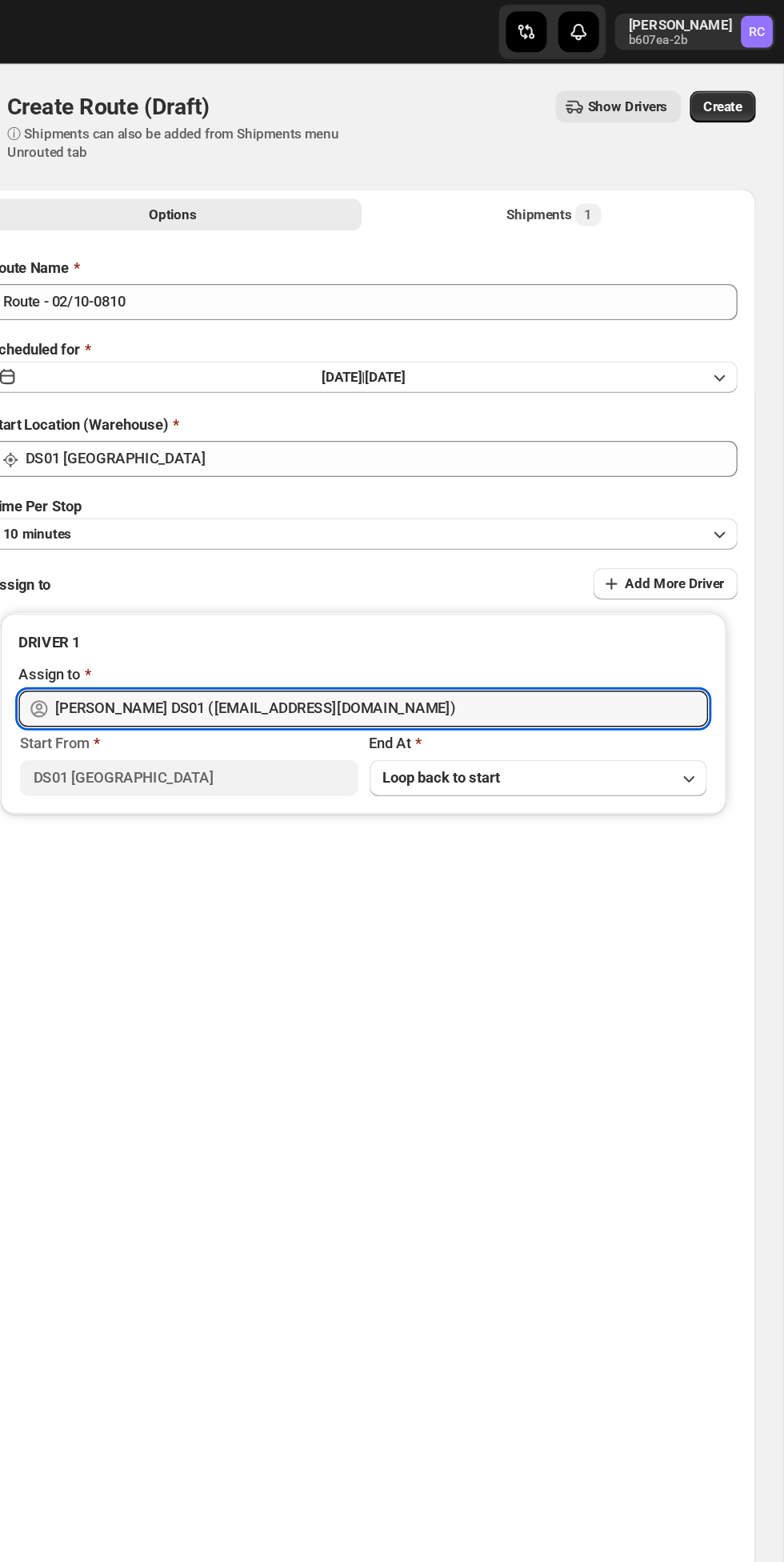
type input "Faijal Khan DS01 (tadij98822@cspaus.com)"
click at [747, 80] on span "Create" at bounding box center [741, 75] width 27 height 13
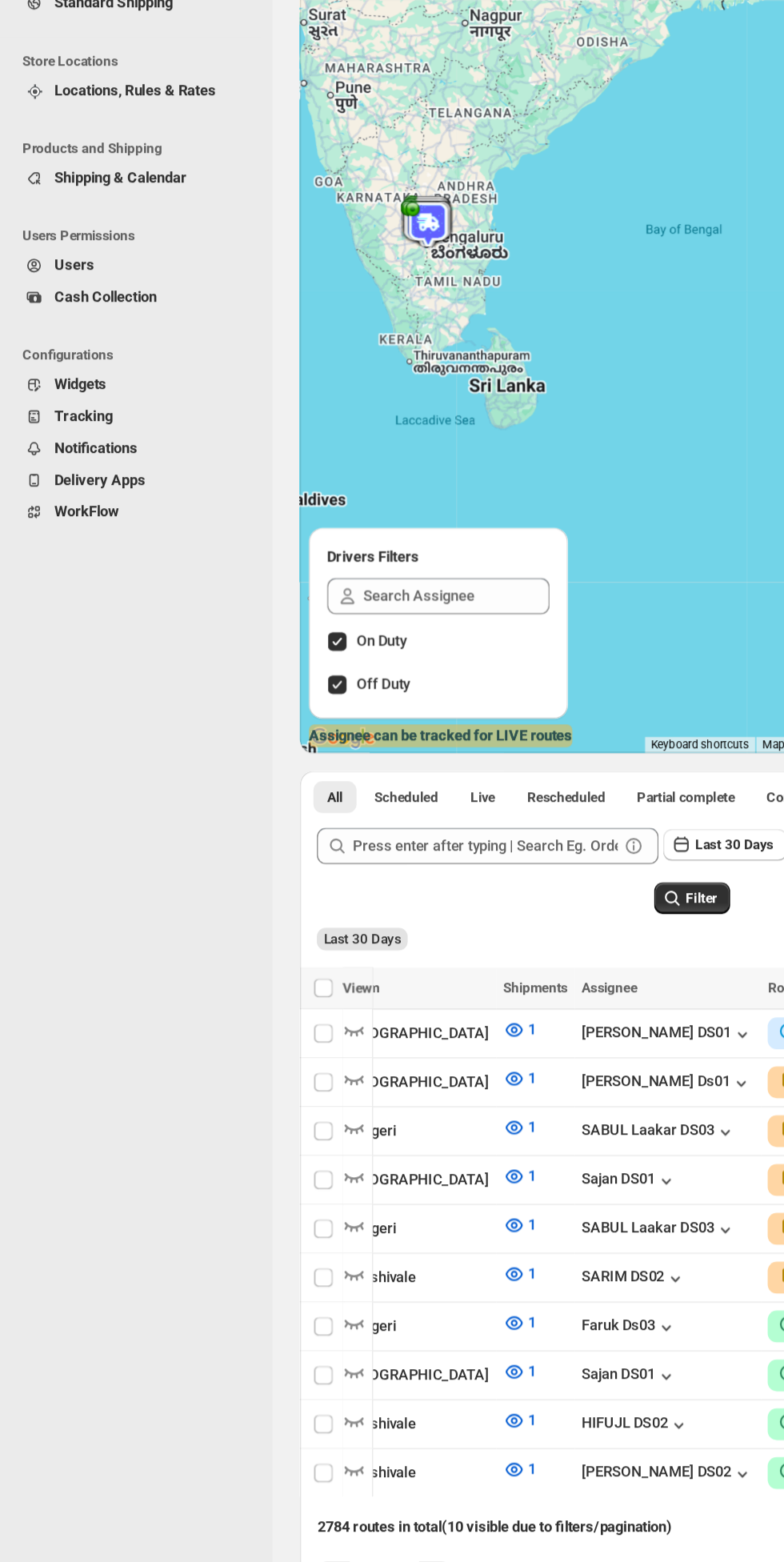
scroll to position [0, 428]
